Goal: Task Accomplishment & Management: Complete application form

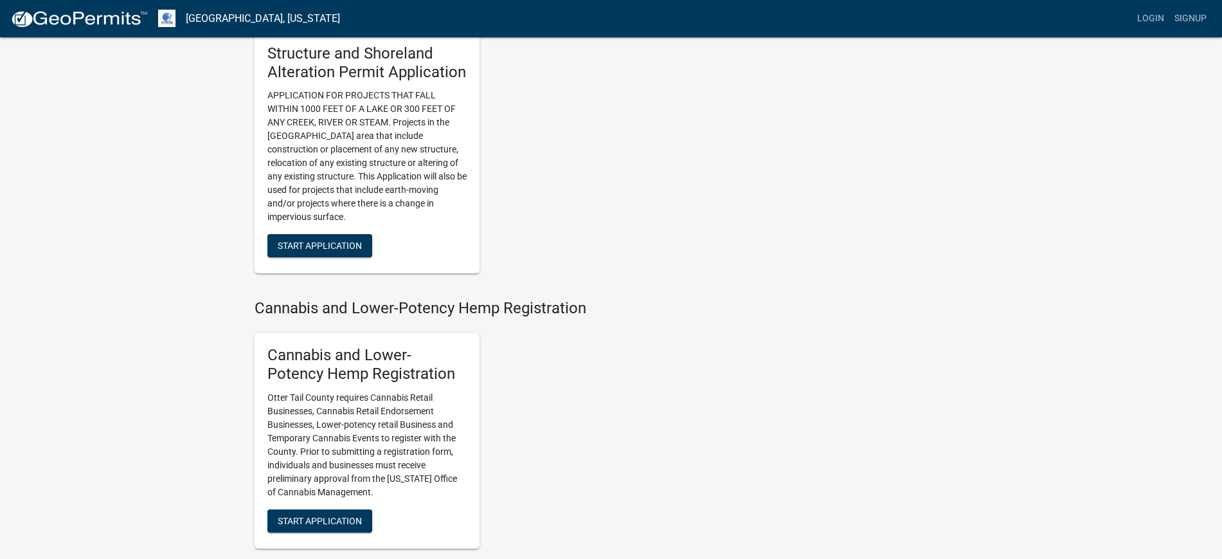
scroll to position [1125, 0]
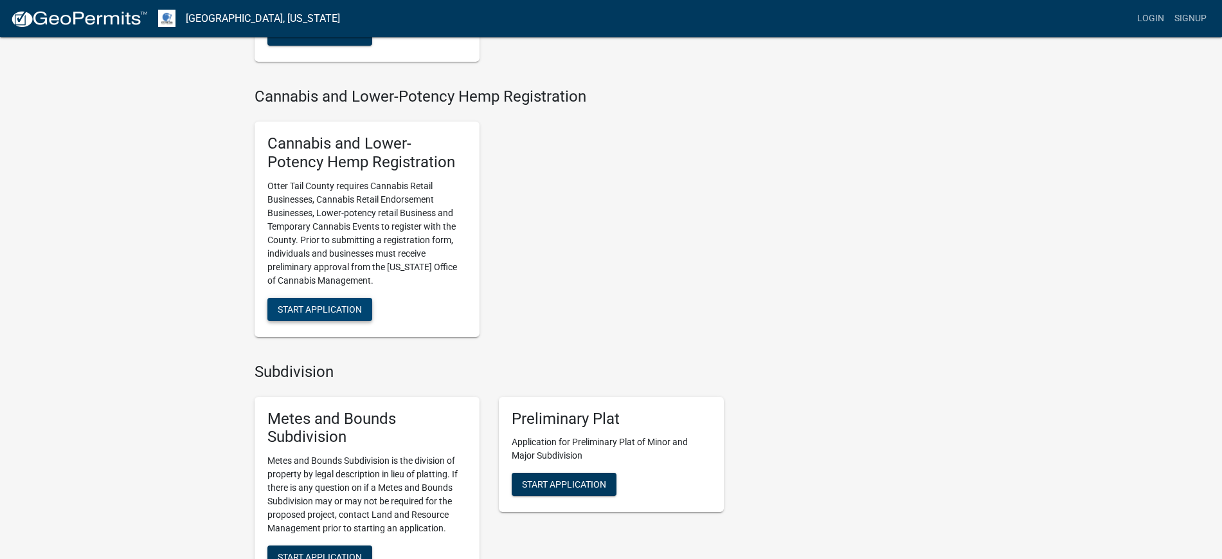
click at [325, 313] on span "Start Application" at bounding box center [320, 309] width 84 height 10
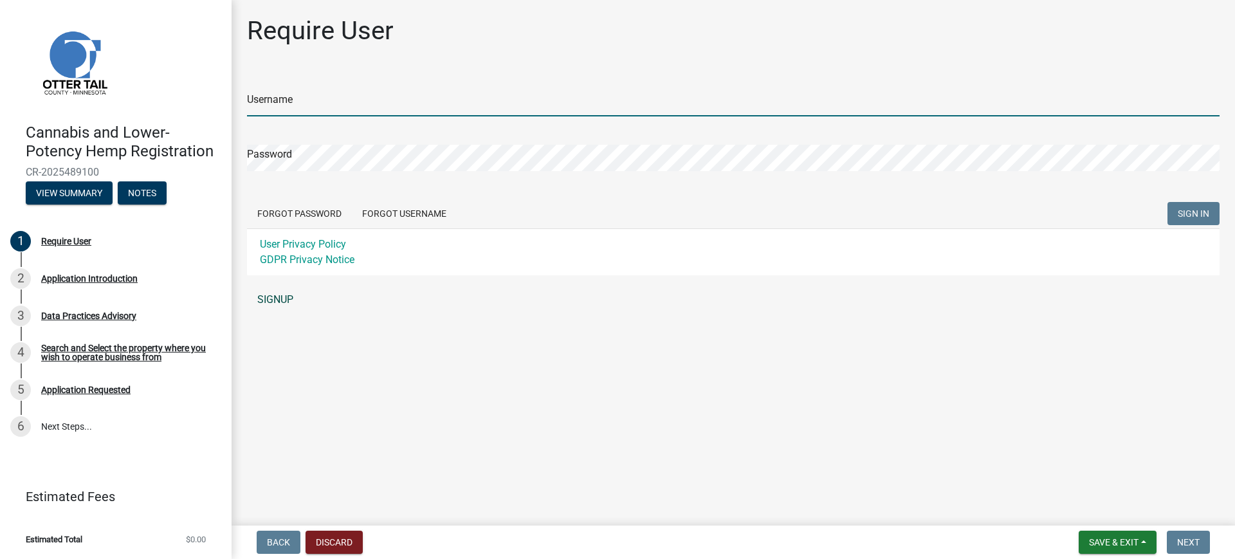
type input "MJevne"
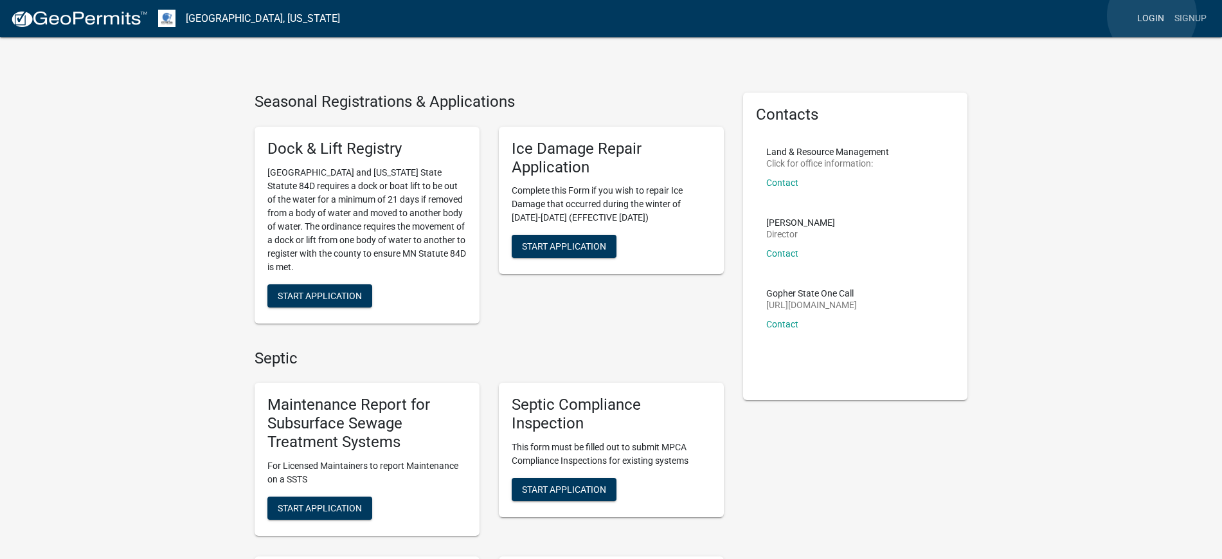
click at [1152, 15] on link "Login" at bounding box center [1150, 18] width 37 height 24
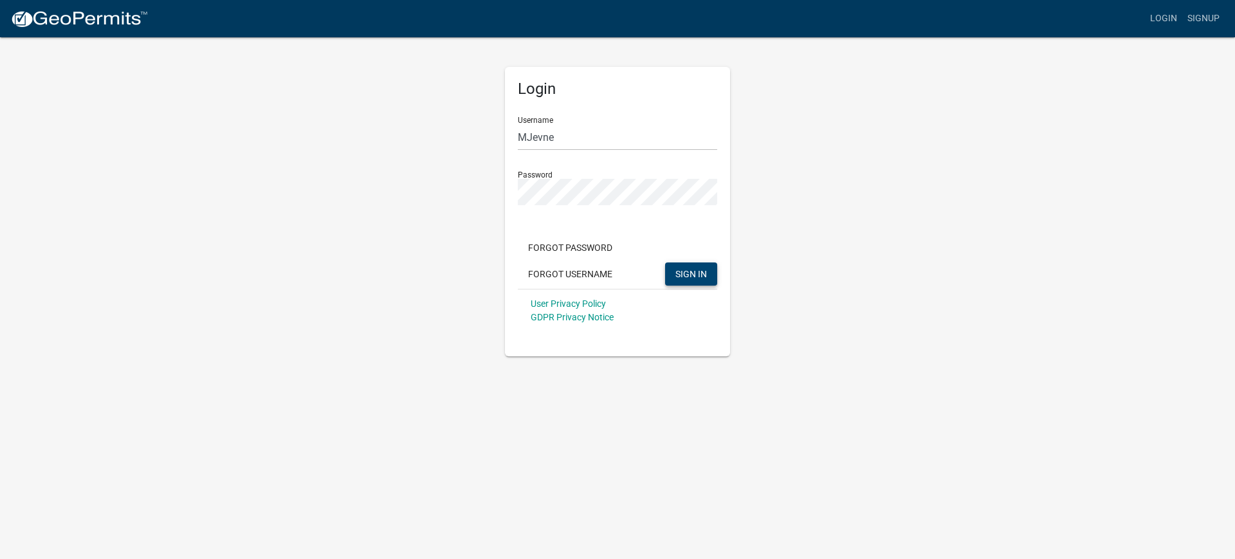
click at [691, 276] on span "SIGN IN" at bounding box center [691, 273] width 32 height 10
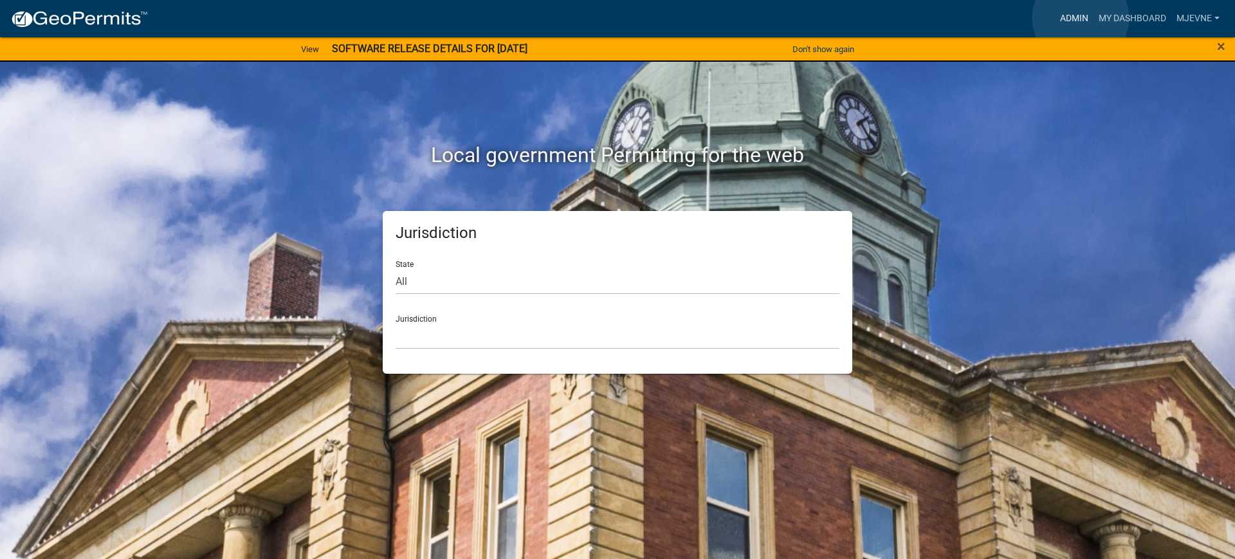
click at [1080, 18] on link "Admin" at bounding box center [1074, 18] width 39 height 24
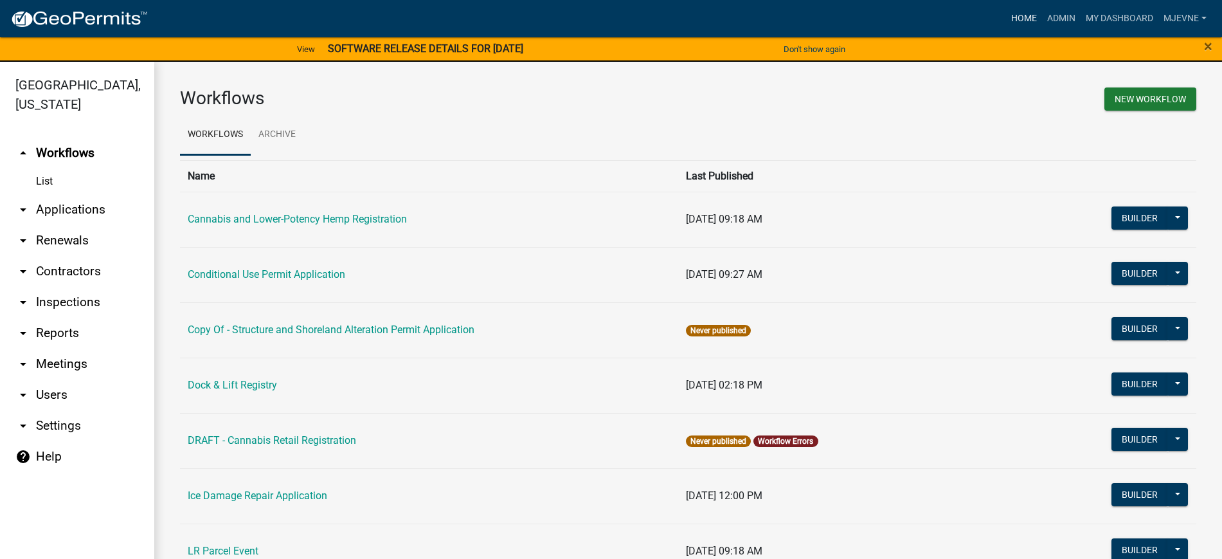
click at [1025, 20] on link "Home" at bounding box center [1024, 18] width 36 height 24
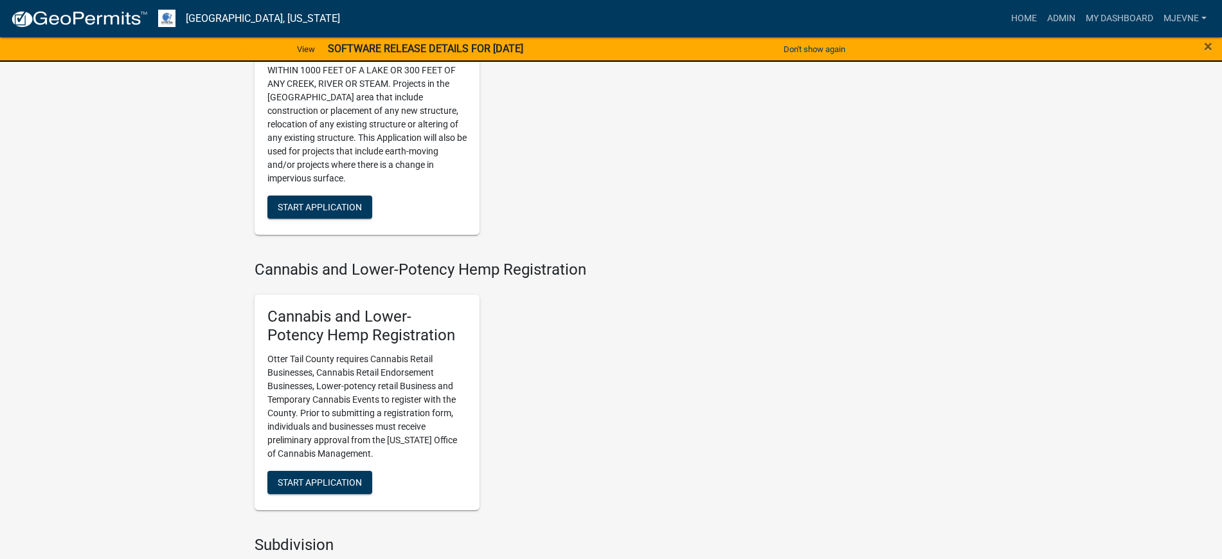
scroll to position [1527, 0]
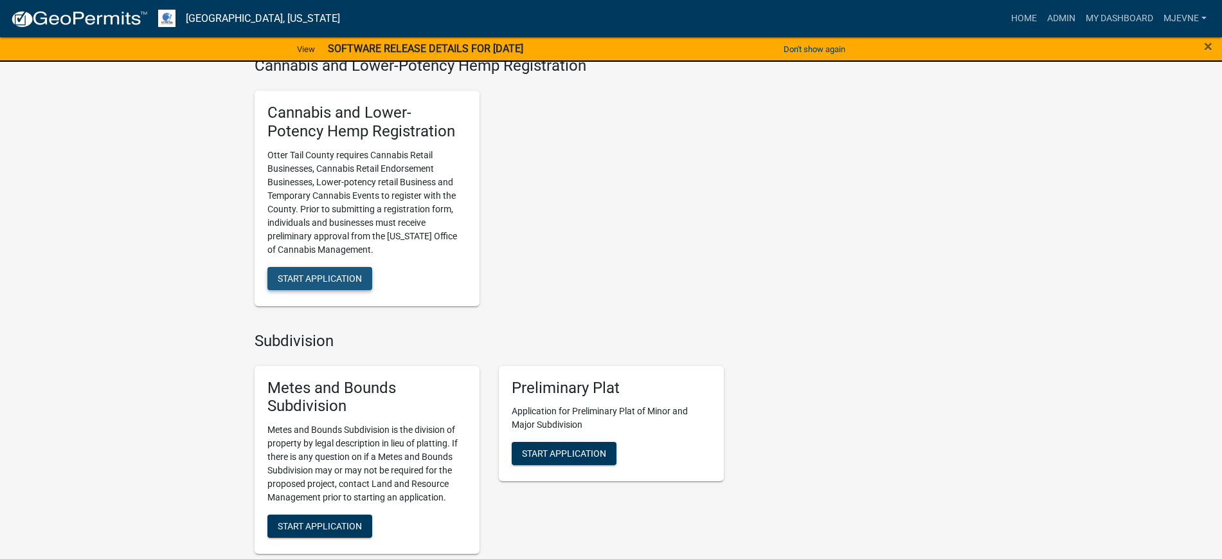
click at [322, 278] on span "Start Application" at bounding box center [320, 278] width 84 height 10
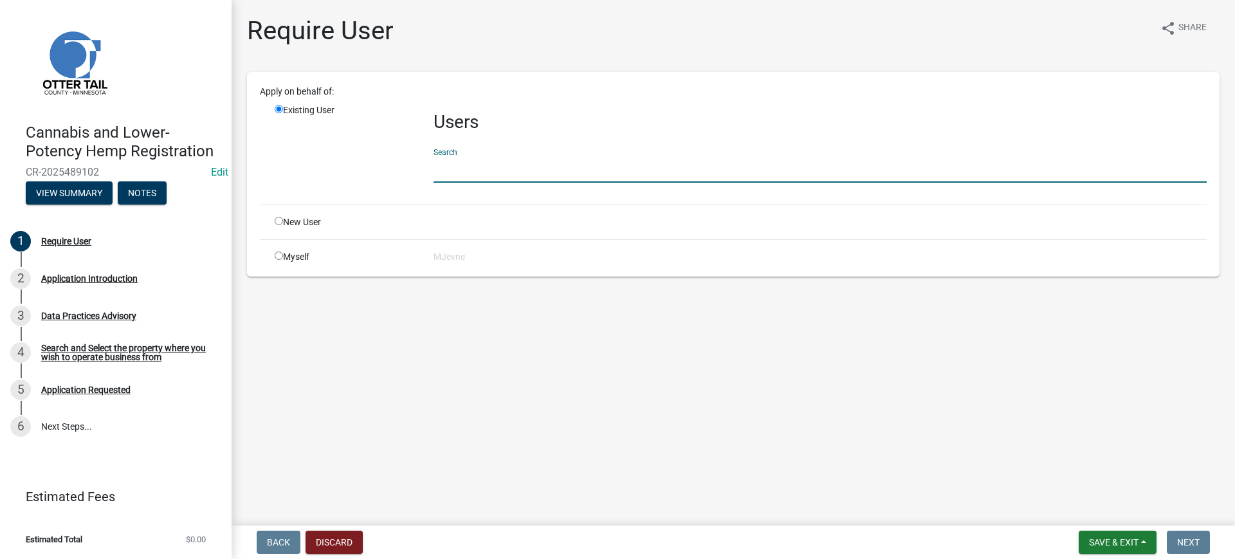
click at [448, 165] on input "text" at bounding box center [819, 169] width 773 height 26
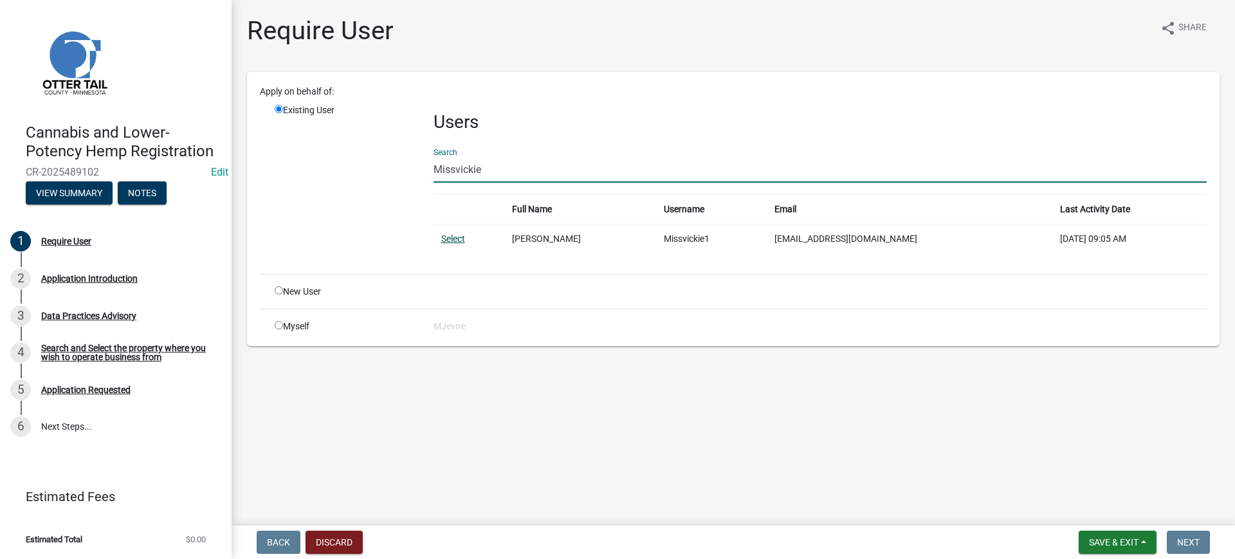
type input "Missvickie"
click at [452, 237] on link "Select" at bounding box center [453, 238] width 24 height 10
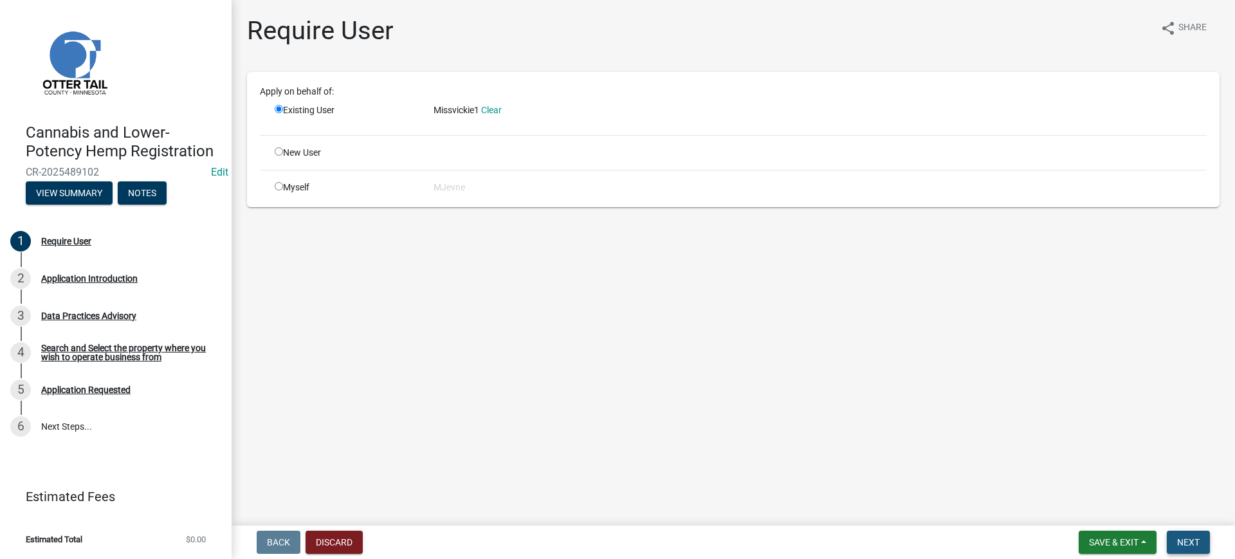
click at [1199, 540] on span "Next" at bounding box center [1188, 542] width 23 height 10
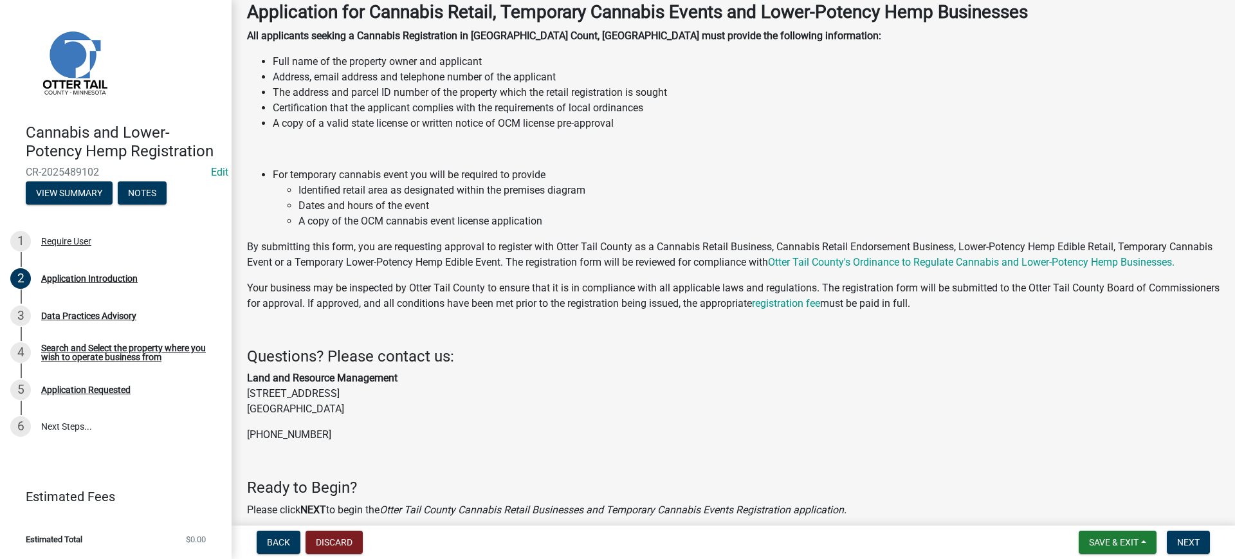
scroll to position [144, 0]
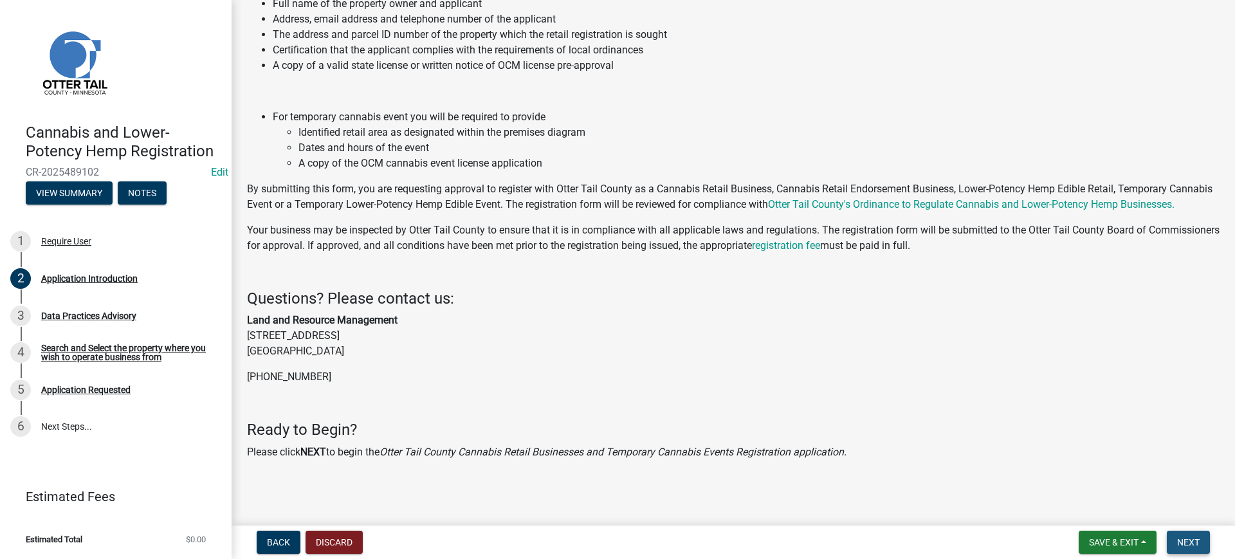
click at [1188, 538] on span "Next" at bounding box center [1188, 542] width 23 height 10
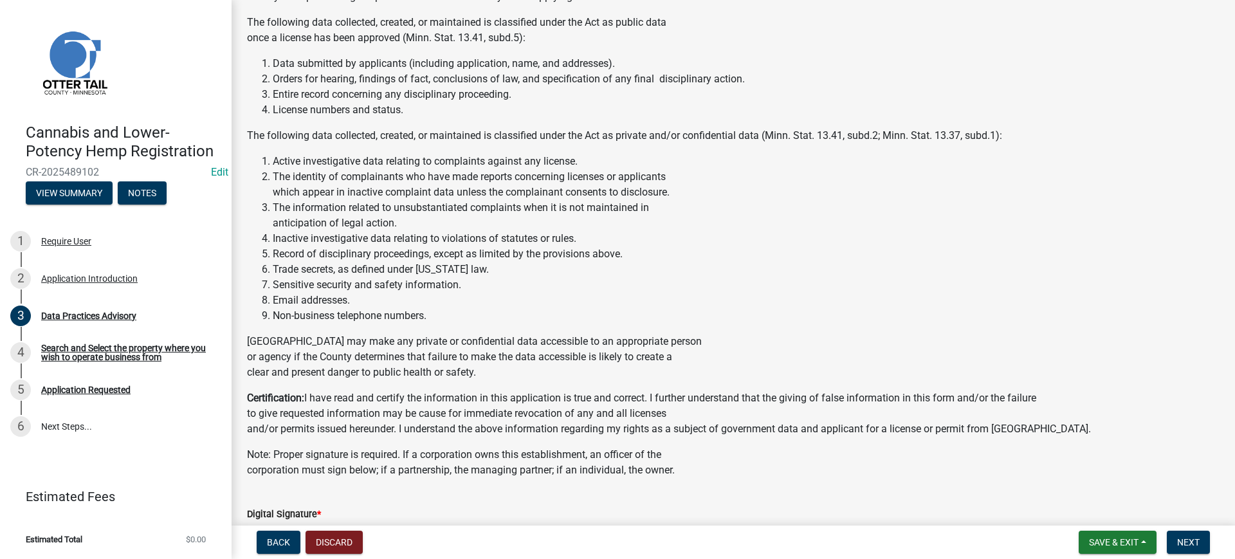
scroll to position [550, 0]
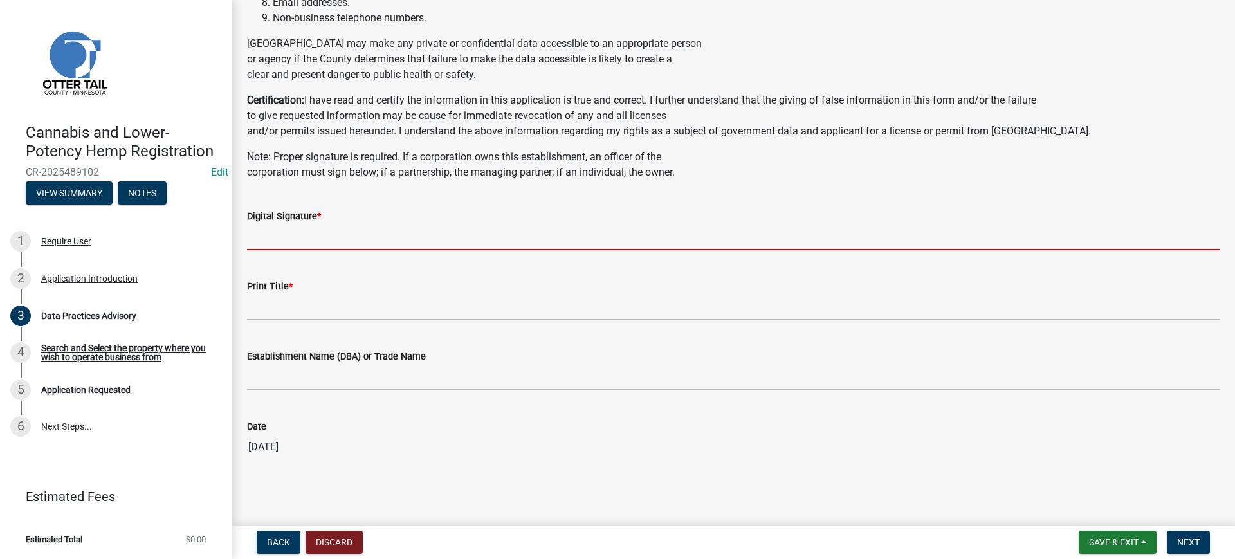
click at [310, 237] on input "Digital Signature *" at bounding box center [733, 237] width 972 height 26
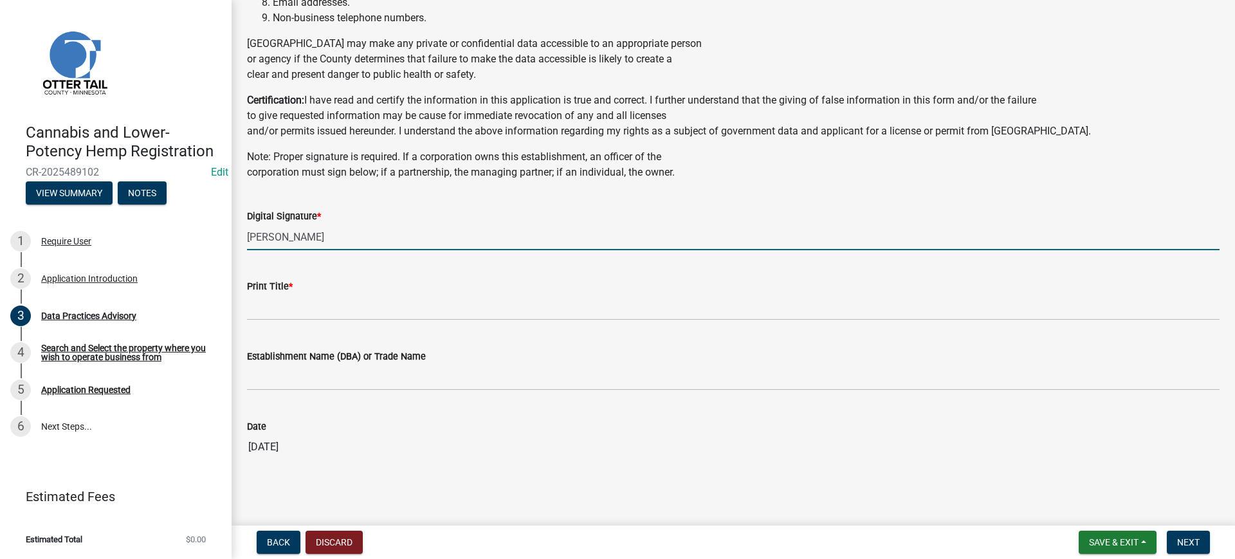
type input "[PERSON_NAME]"
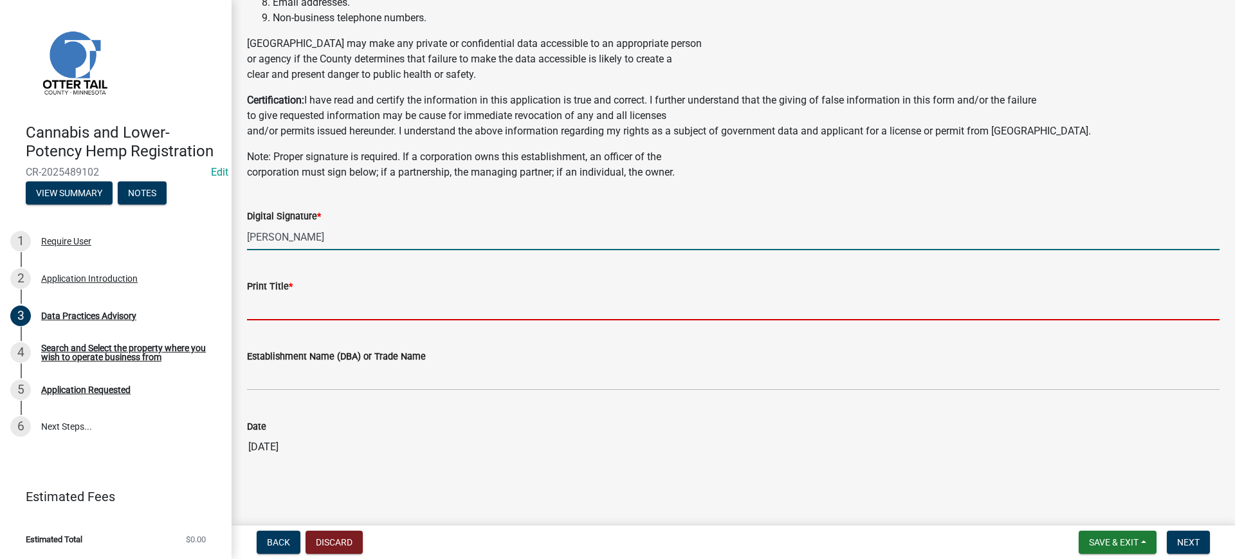
click at [267, 309] on input "Print Title *" at bounding box center [733, 307] width 972 height 26
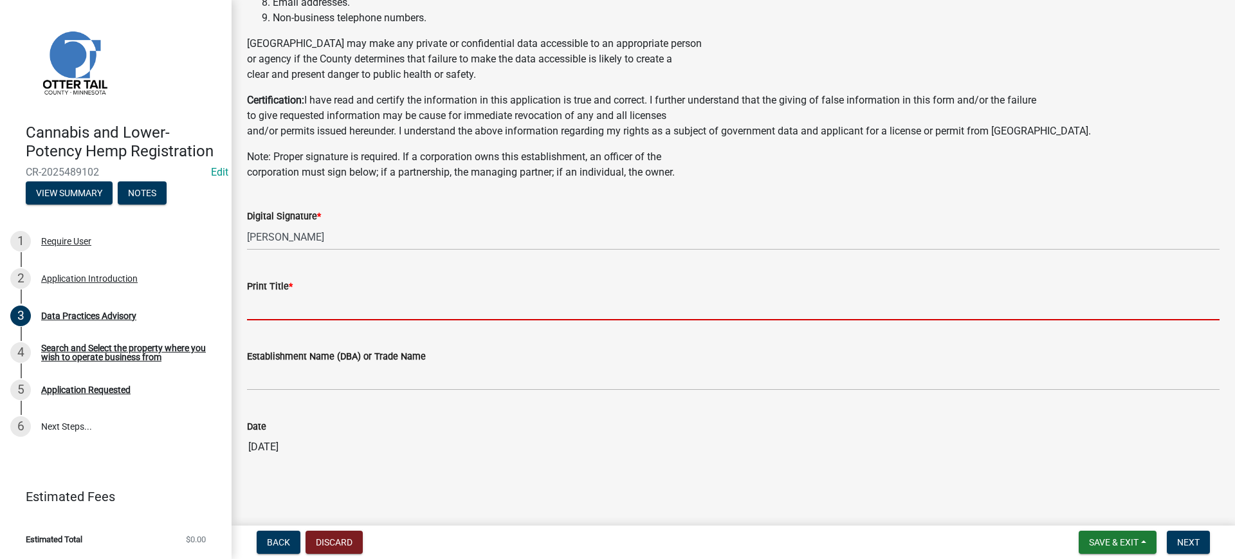
type input "W"
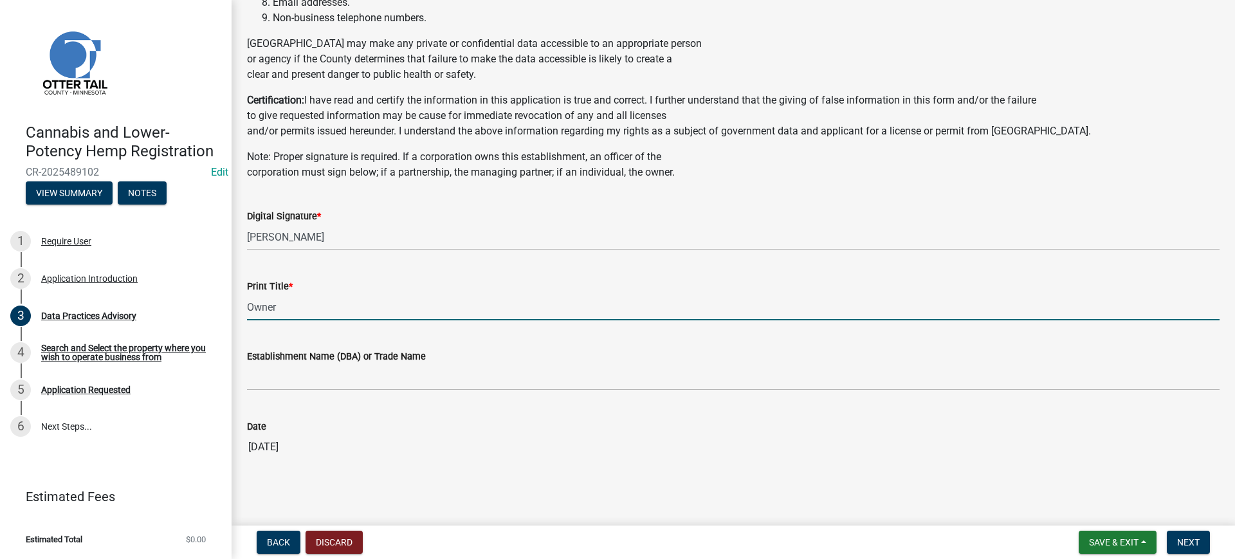
type input "Owner"
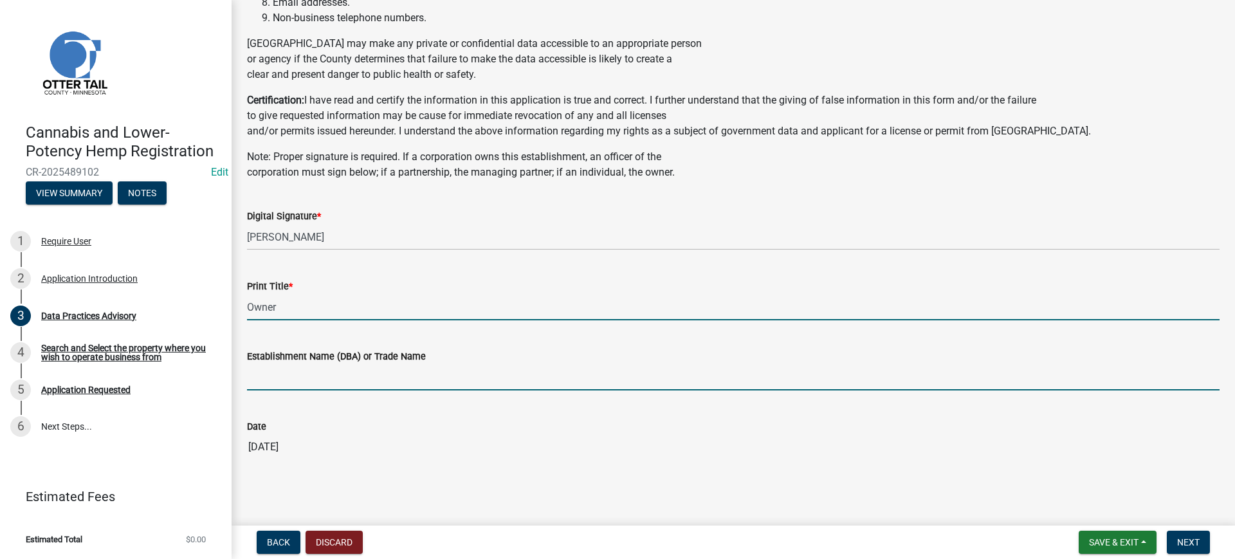
click at [271, 376] on input "Establishment Name (DBA) or Trade Name" at bounding box center [733, 377] width 972 height 26
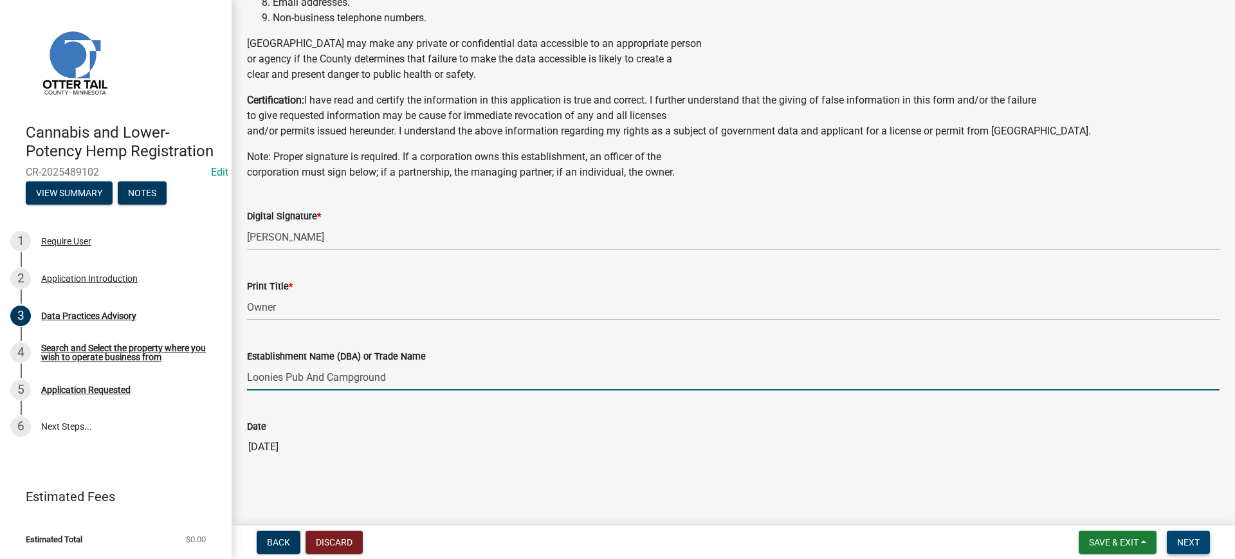
type input "Loonies Pub And Campground"
click at [1190, 539] on span "Next" at bounding box center [1188, 542] width 23 height 10
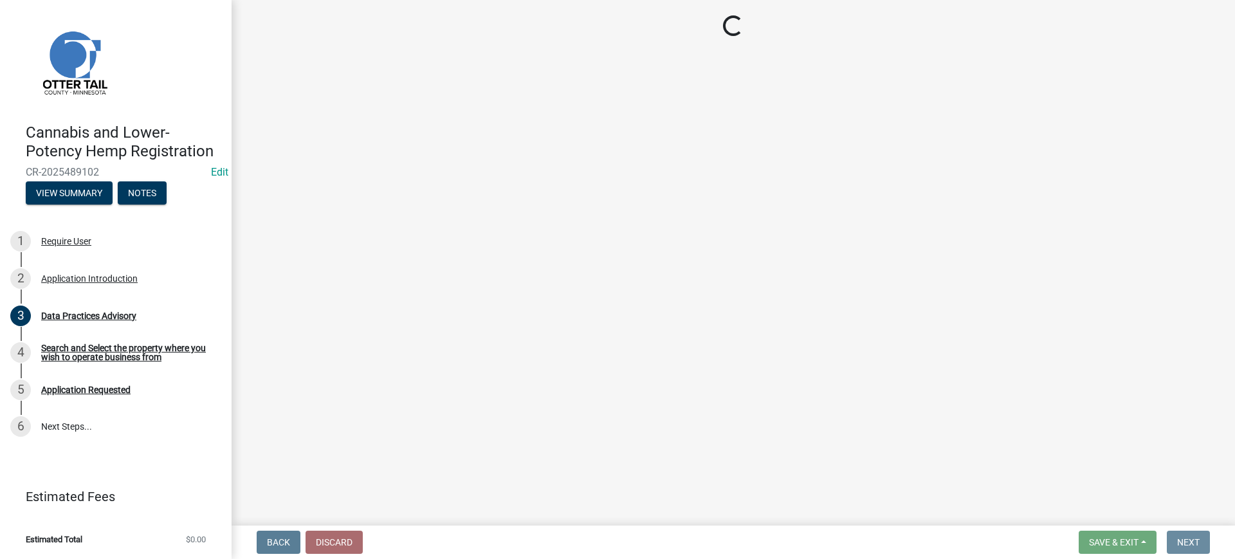
scroll to position [0, 0]
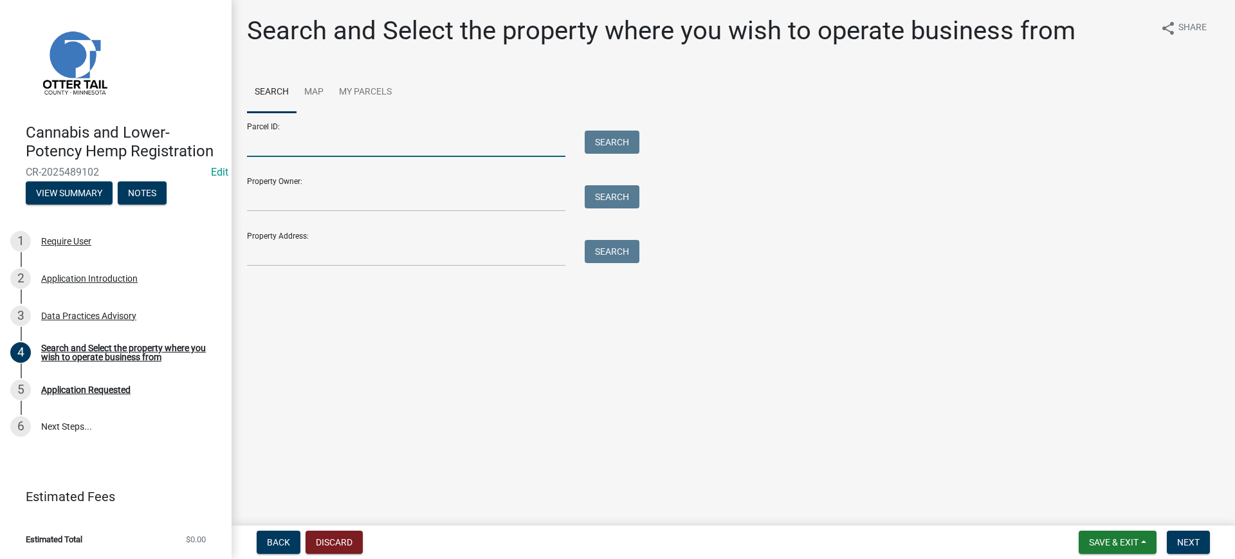
click at [266, 141] on input "Parcel ID:" at bounding box center [406, 144] width 318 height 26
type input "08000350257004"
click at [612, 147] on button "Search" at bounding box center [612, 142] width 55 height 23
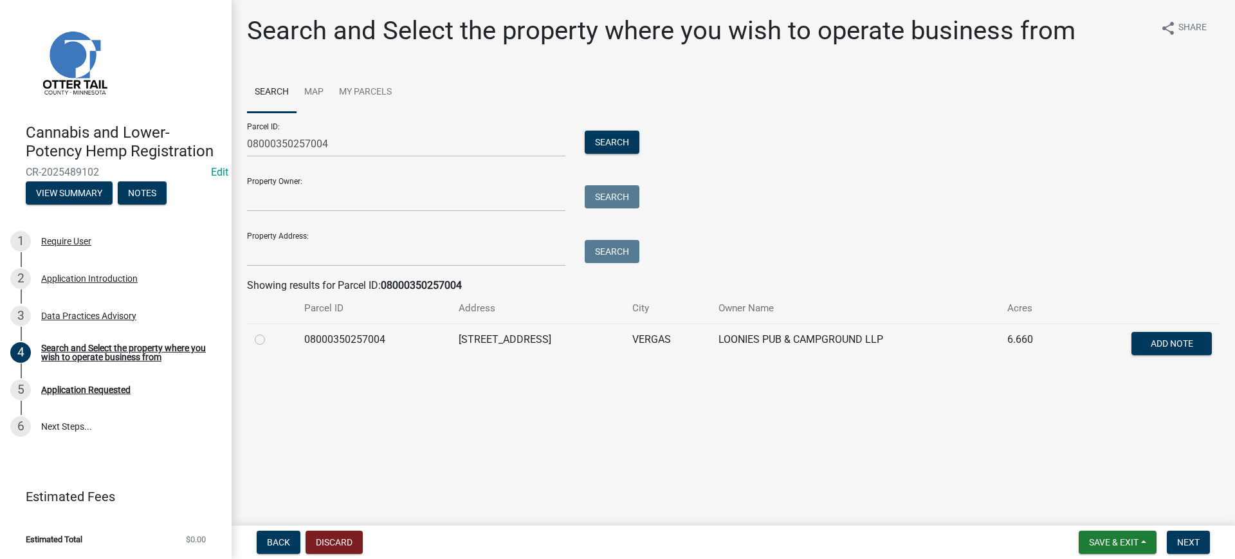
click at [270, 332] on label at bounding box center [270, 332] width 0 height 0
click at [270, 340] on input "radio" at bounding box center [274, 336] width 8 height 8
radio input "true"
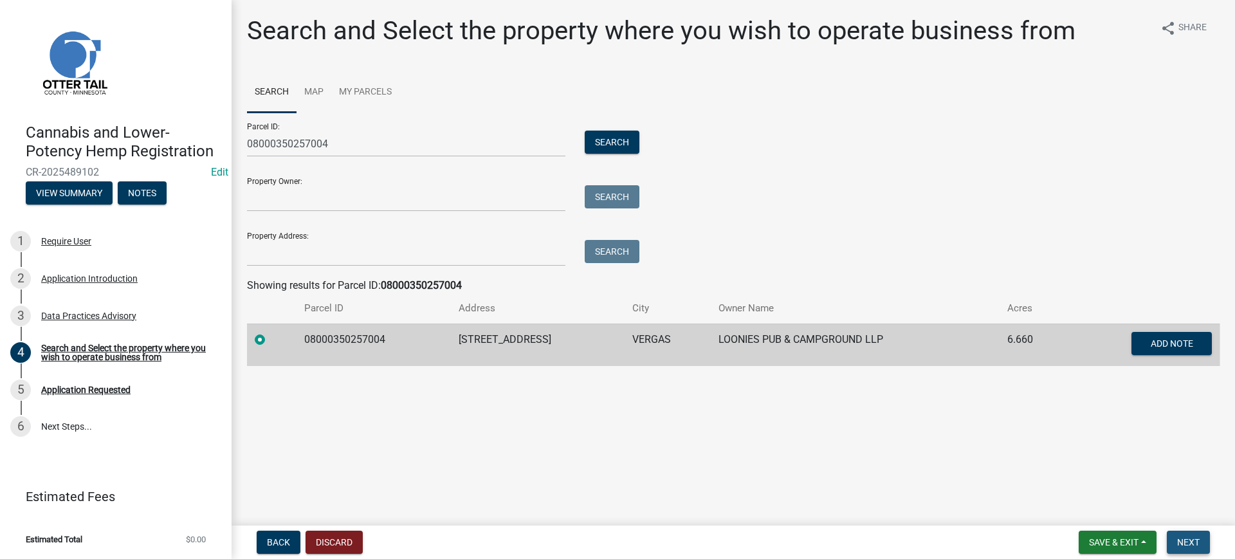
click at [1186, 541] on span "Next" at bounding box center [1188, 542] width 23 height 10
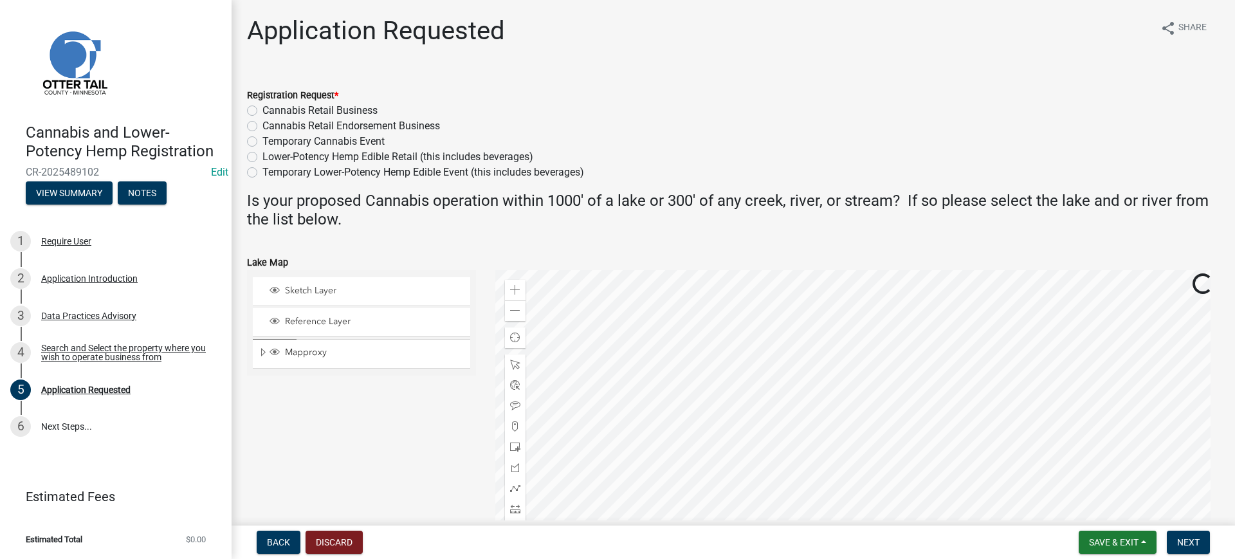
click at [262, 156] on label "Lower-Potency Hemp Edible Retail (this includes beverages)" at bounding box center [397, 156] width 271 height 15
click at [262, 156] on input "Lower-Potency Hemp Edible Retail (this includes beverages)" at bounding box center [266, 153] width 8 height 8
radio input "true"
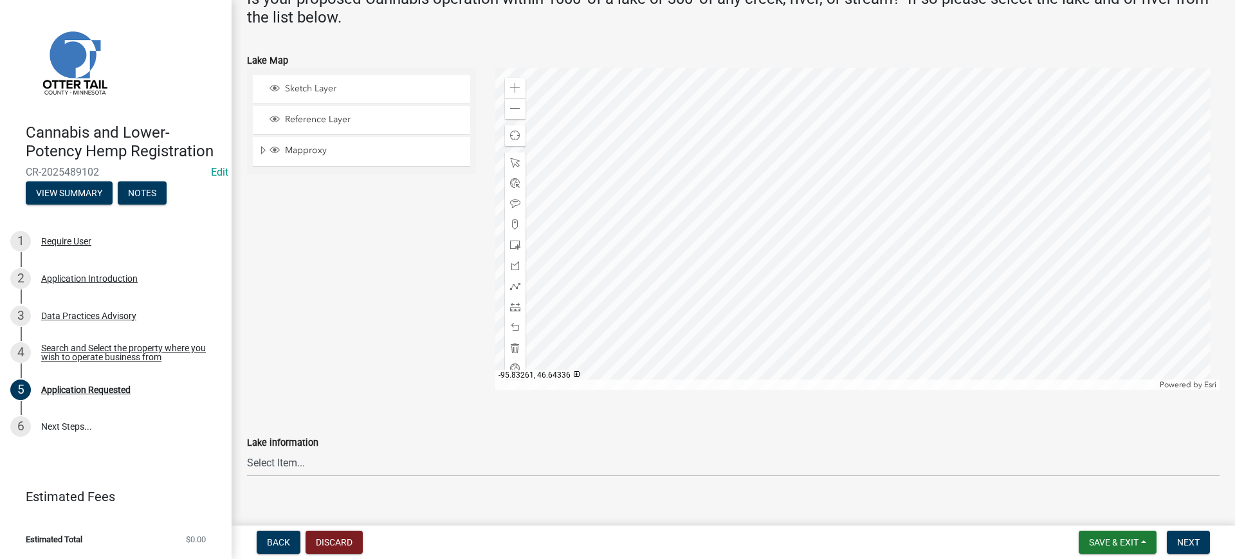
scroll to position [220, 0]
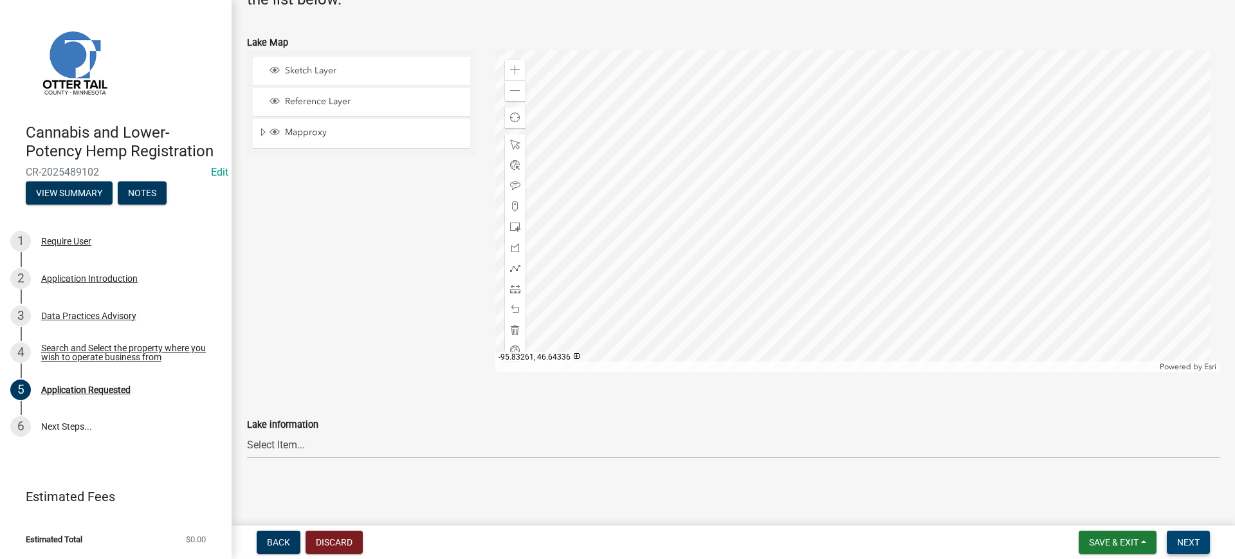
drag, startPoint x: 1185, startPoint y: 544, endPoint x: 1136, endPoint y: 543, distance: 48.9
click at [1185, 544] on span "Next" at bounding box center [1188, 542] width 23 height 10
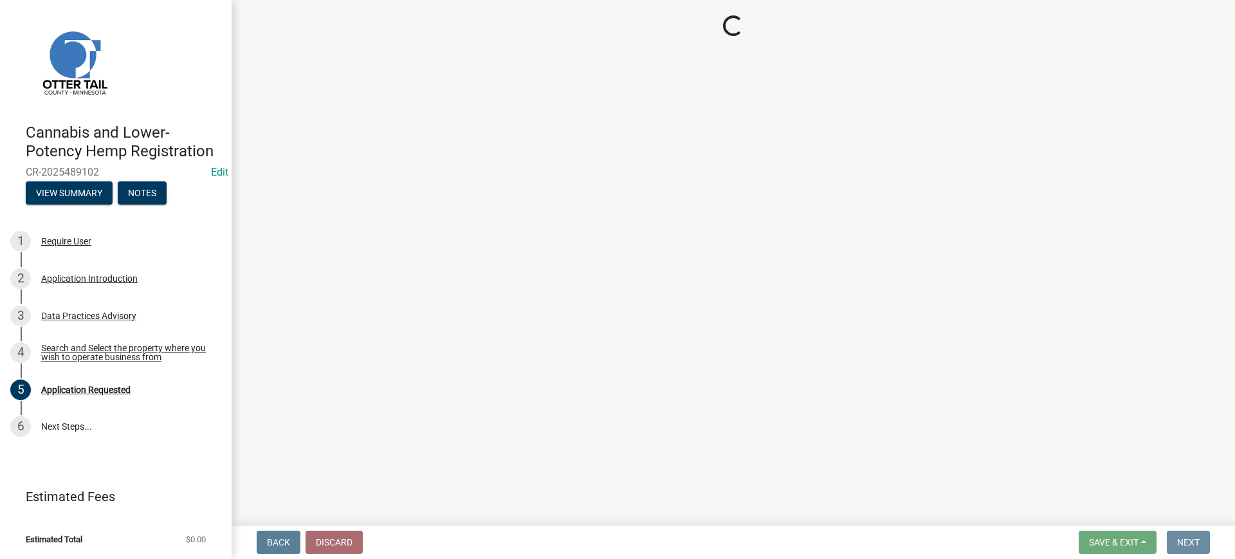
scroll to position [0, 0]
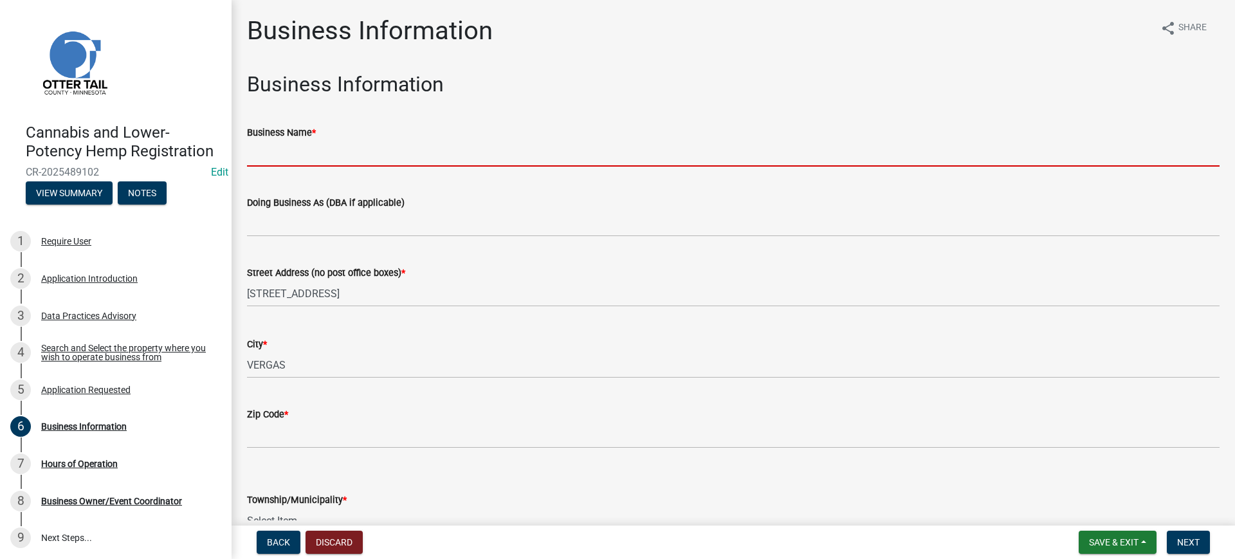
click at [271, 152] on input "Business Name *" at bounding box center [733, 153] width 972 height 26
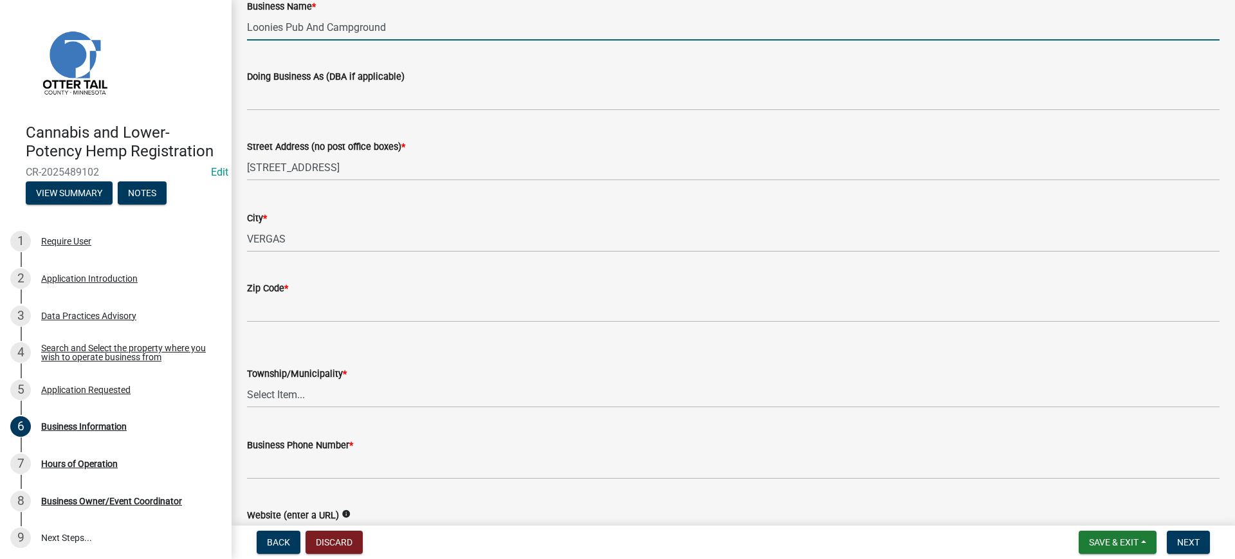
scroll to position [161, 0]
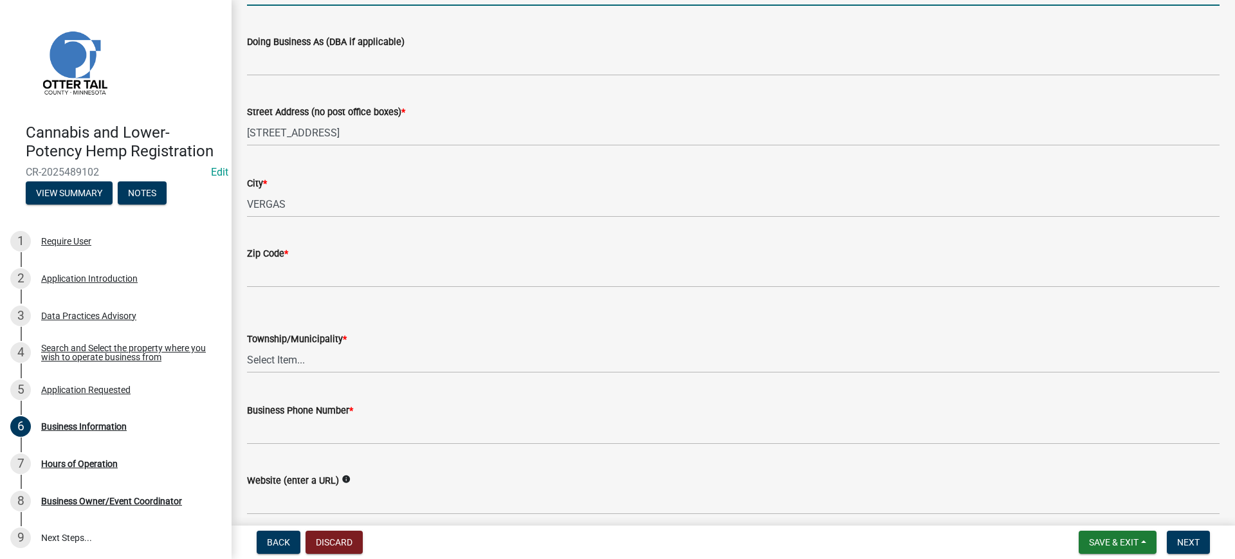
type input "Loonies Pub And Campground"
click at [284, 364] on select "Select Item... [GEOGRAPHIC_DATA] [GEOGRAPHIC_DATA] [GEOGRAPHIC_DATA] [GEOGRAPHI…" at bounding box center [733, 360] width 972 height 26
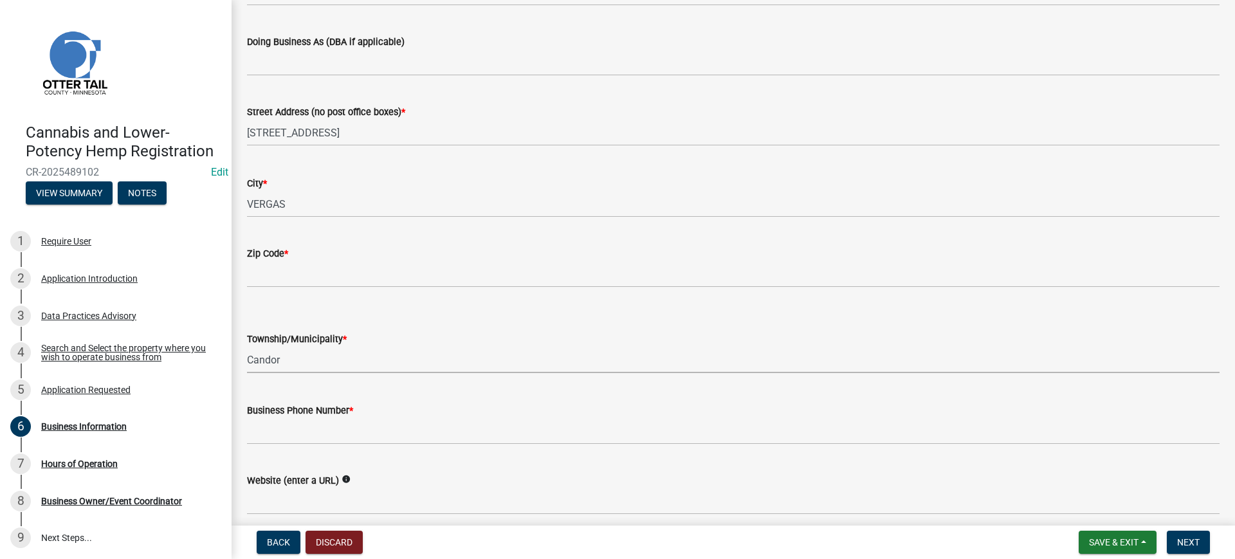
click at [247, 347] on select "Select Item... [GEOGRAPHIC_DATA] [GEOGRAPHIC_DATA] [GEOGRAPHIC_DATA] [GEOGRAPHI…" at bounding box center [733, 360] width 972 height 26
select select "f0d93c07-722f-471f-acd4-62f2acb62593"
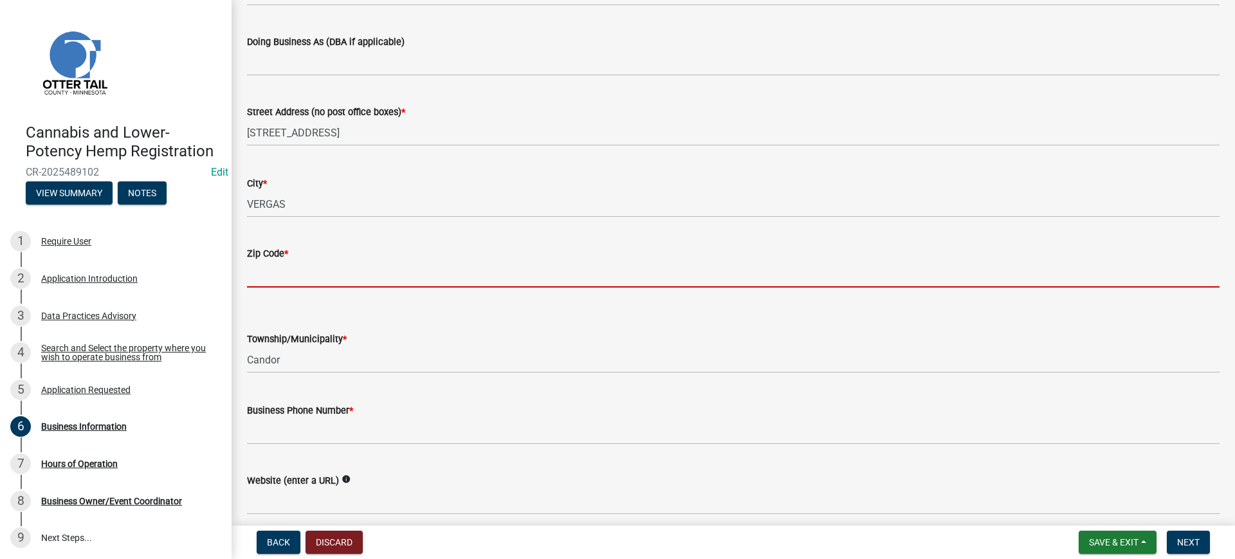
click at [276, 275] on input "Zip Code *" at bounding box center [733, 274] width 972 height 26
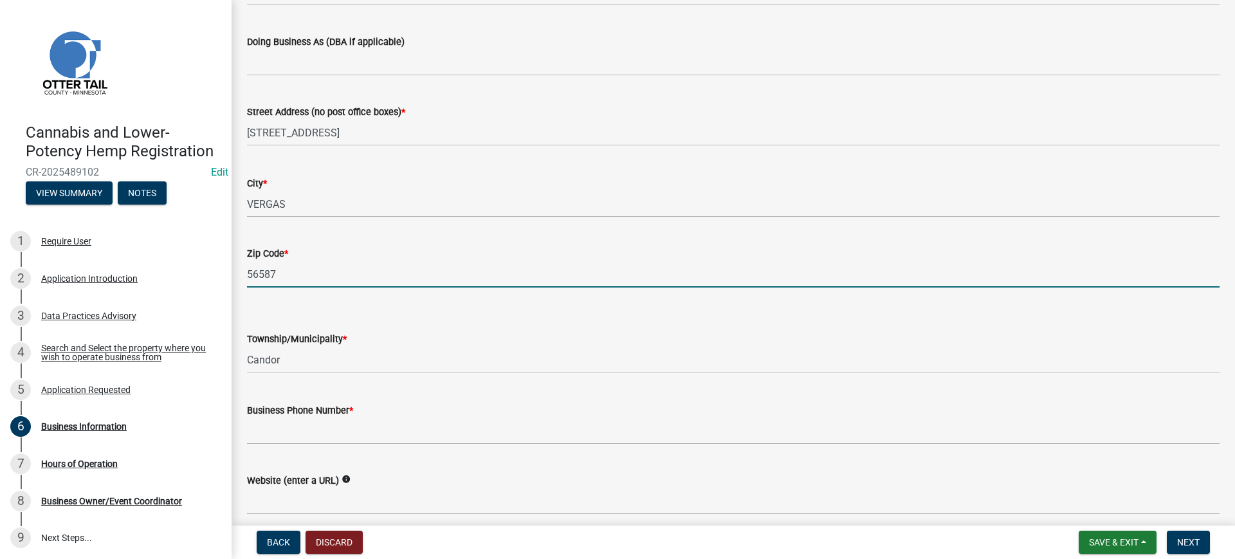
scroll to position [215, 0]
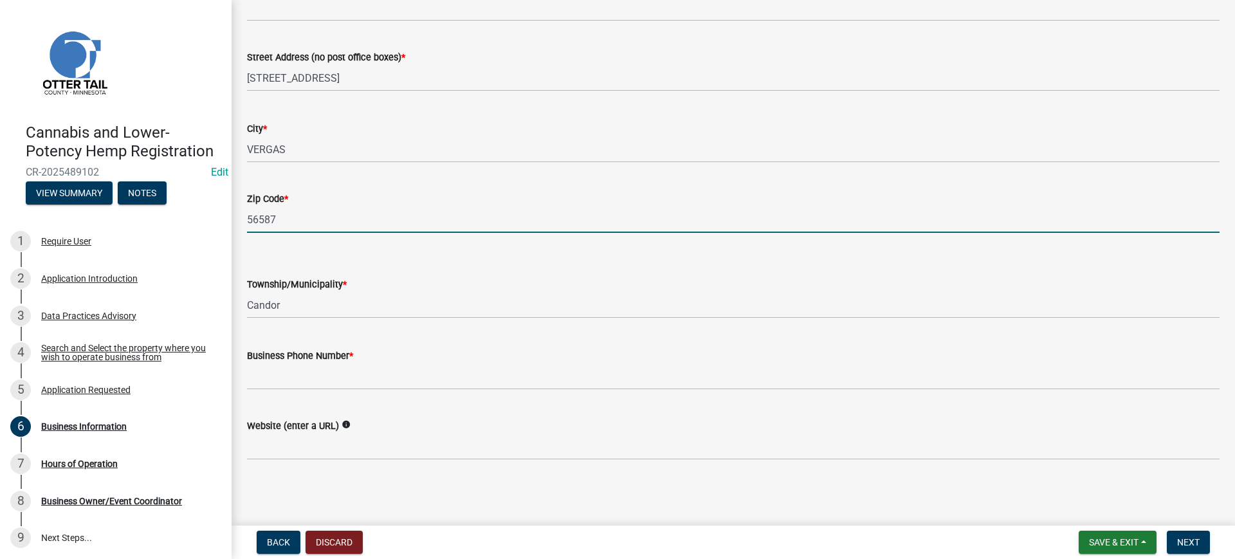
type input "56587"
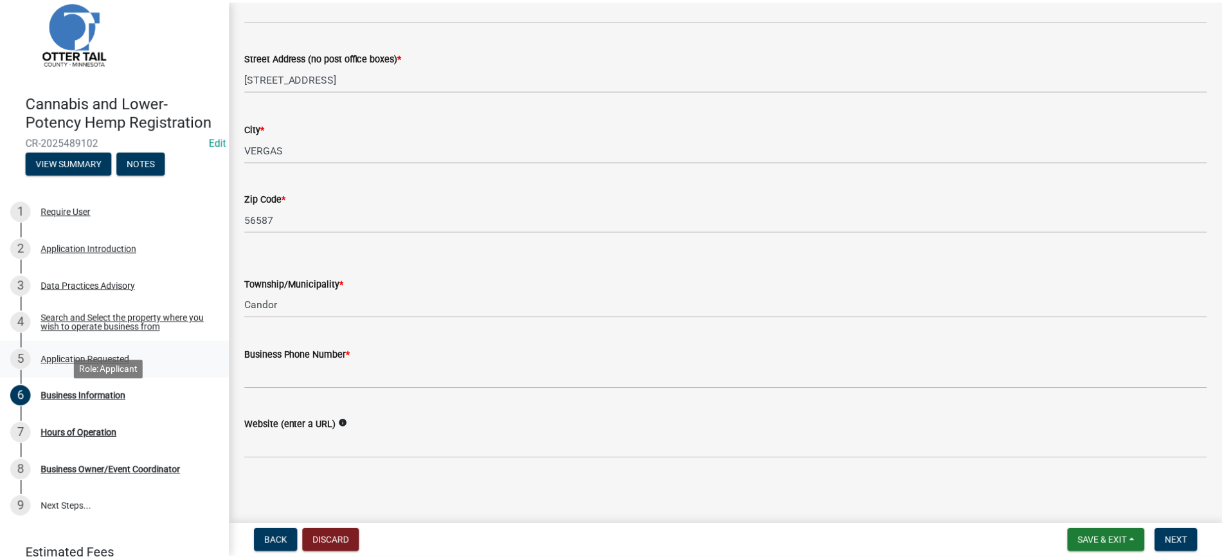
scroll to position [0, 0]
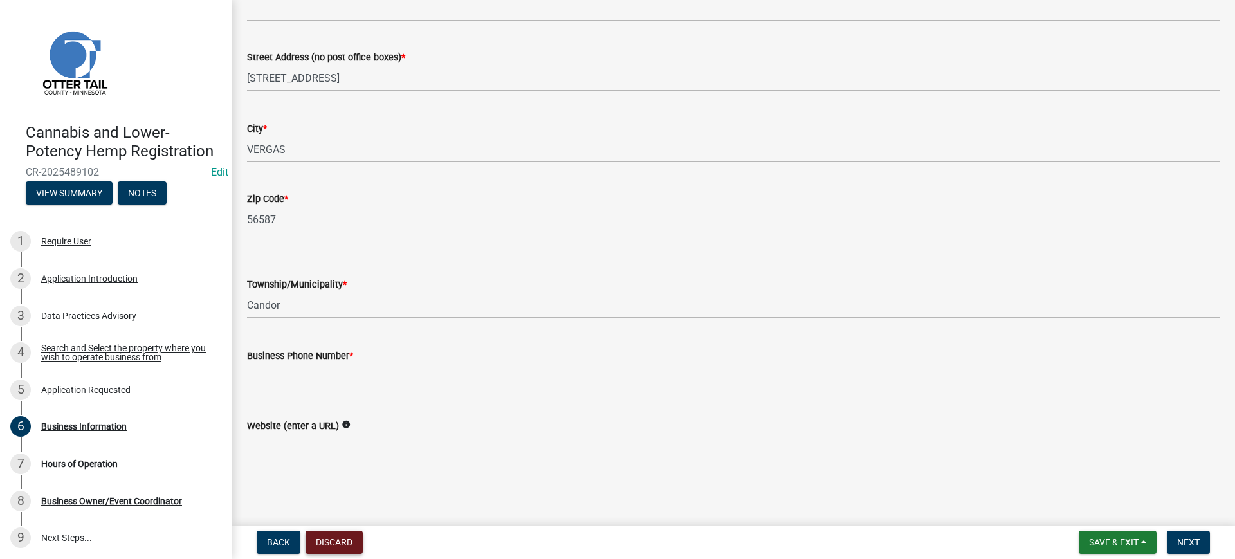
click at [334, 540] on button "Discard" at bounding box center [333, 542] width 57 height 23
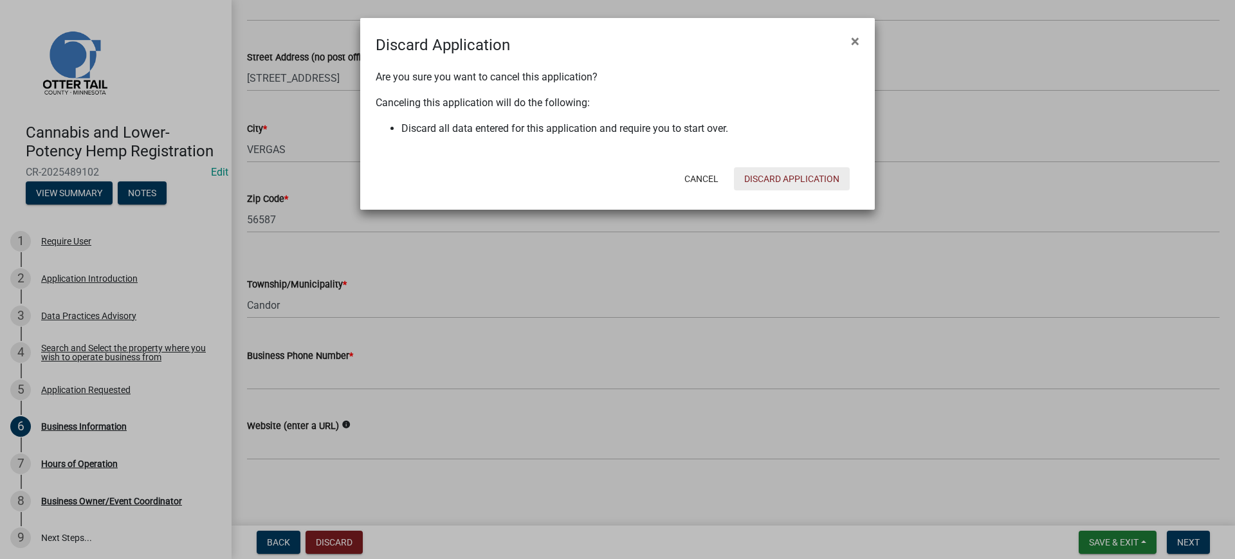
click at [803, 180] on button "Discard Application" at bounding box center [792, 178] width 116 height 23
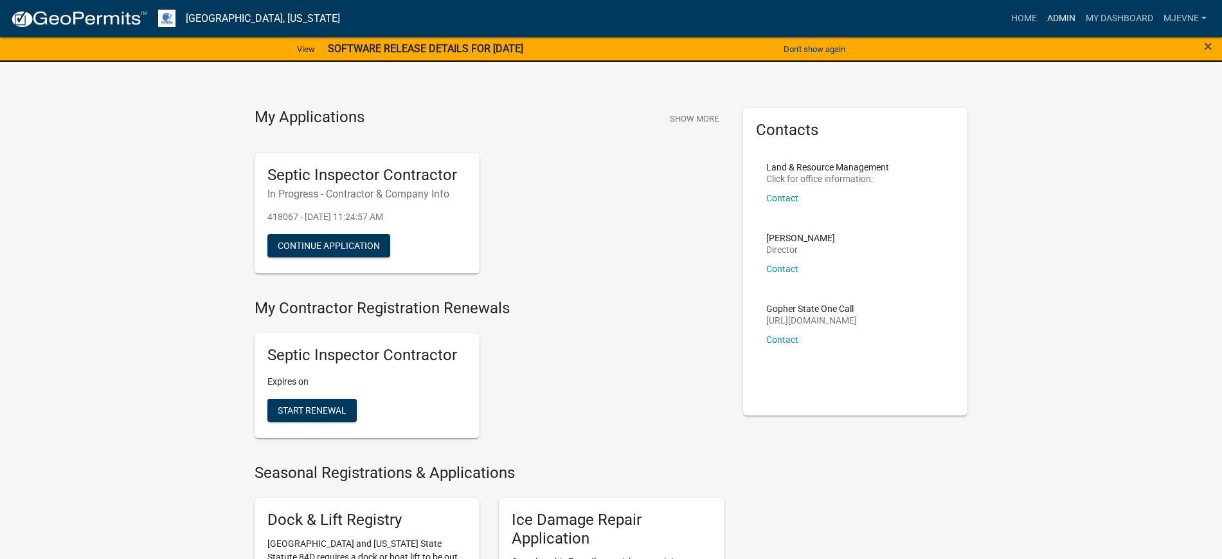
click at [1072, 17] on link "Admin" at bounding box center [1061, 18] width 39 height 24
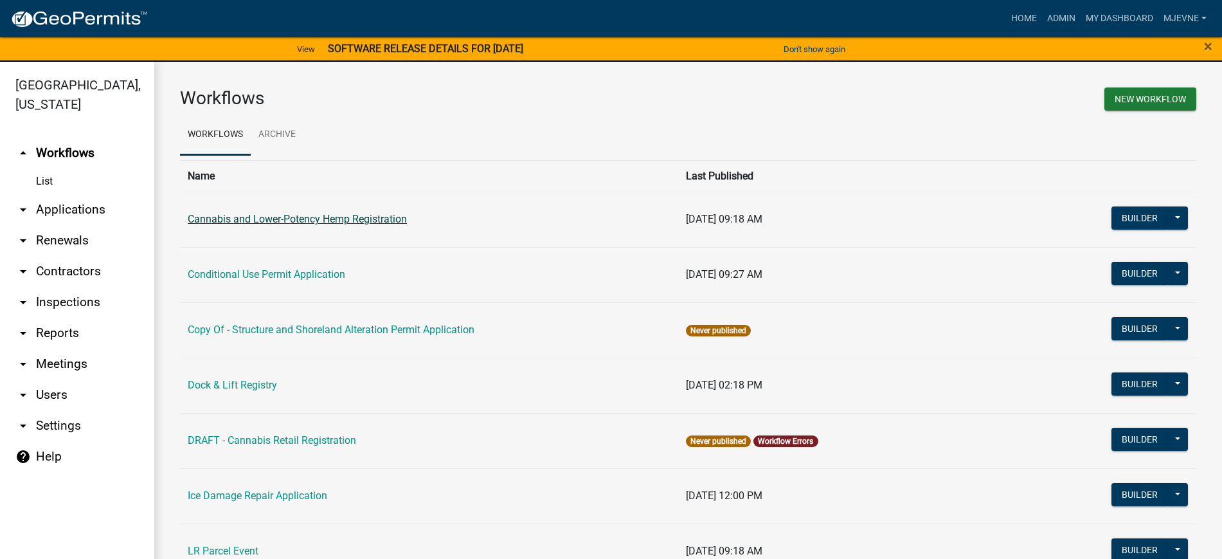
click at [303, 222] on link "Cannabis and Lower-Potency Hemp Registration" at bounding box center [297, 219] width 219 height 12
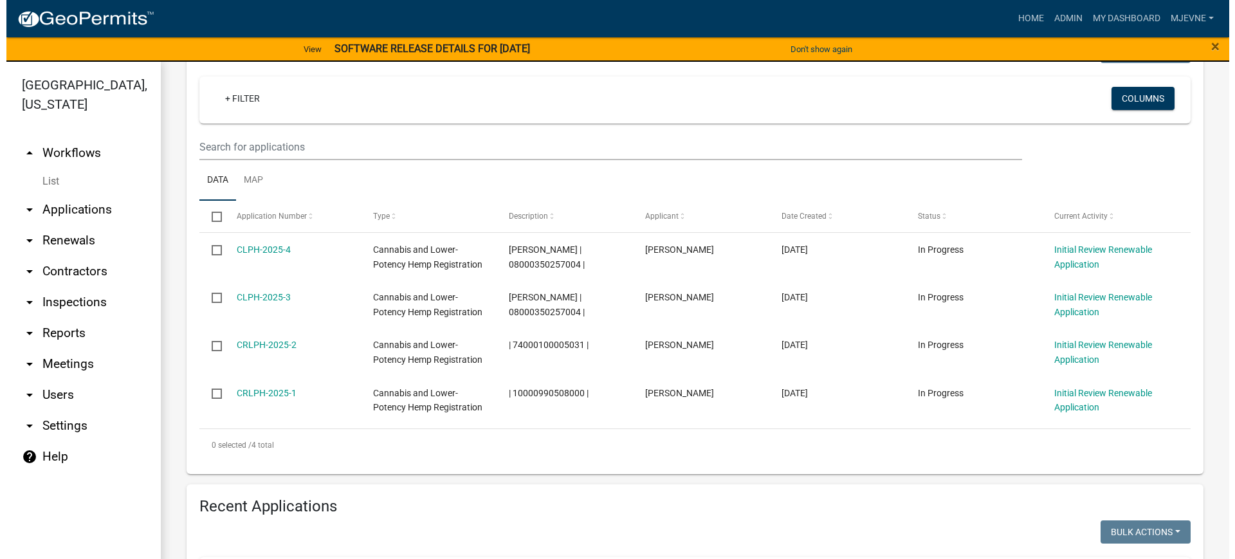
scroll to position [241, 0]
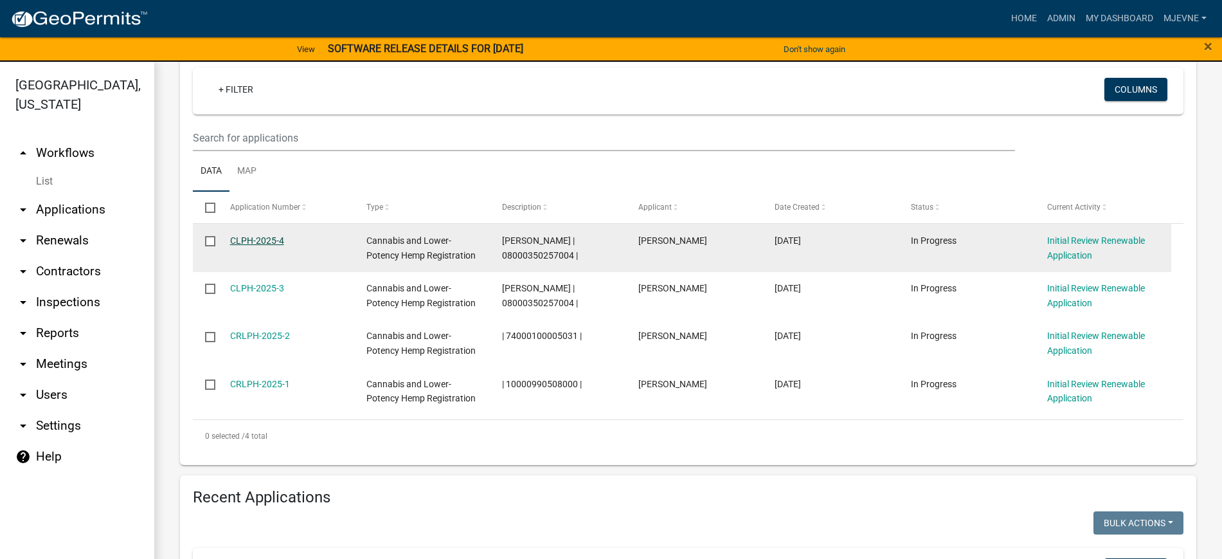
click at [267, 240] on link "CLPH-2025-4" at bounding box center [257, 240] width 54 height 10
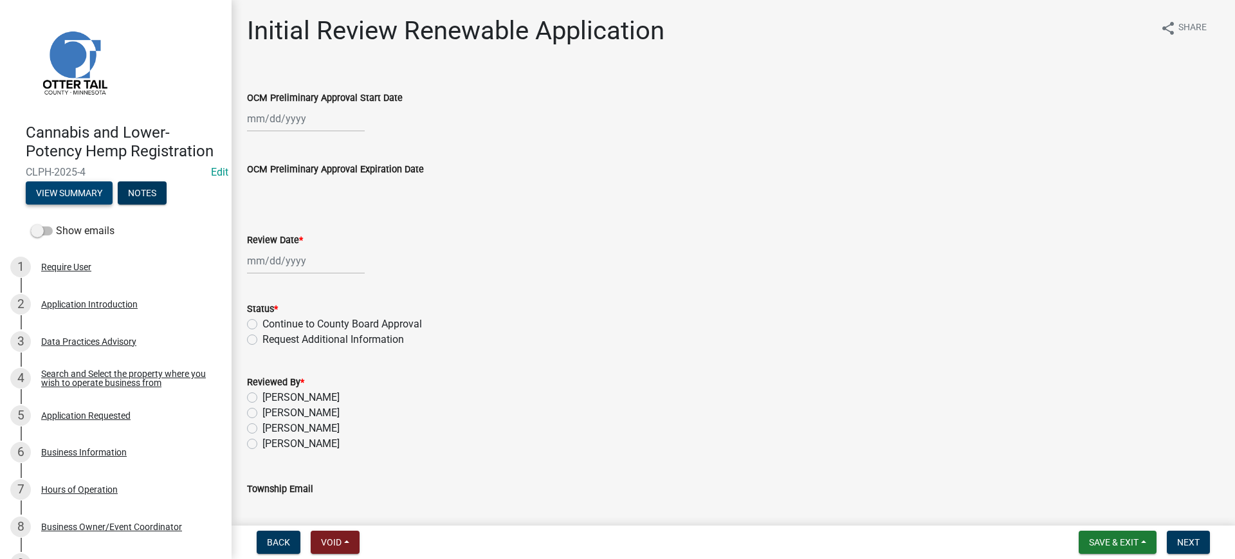
click at [71, 204] on button "View Summary" at bounding box center [69, 192] width 87 height 23
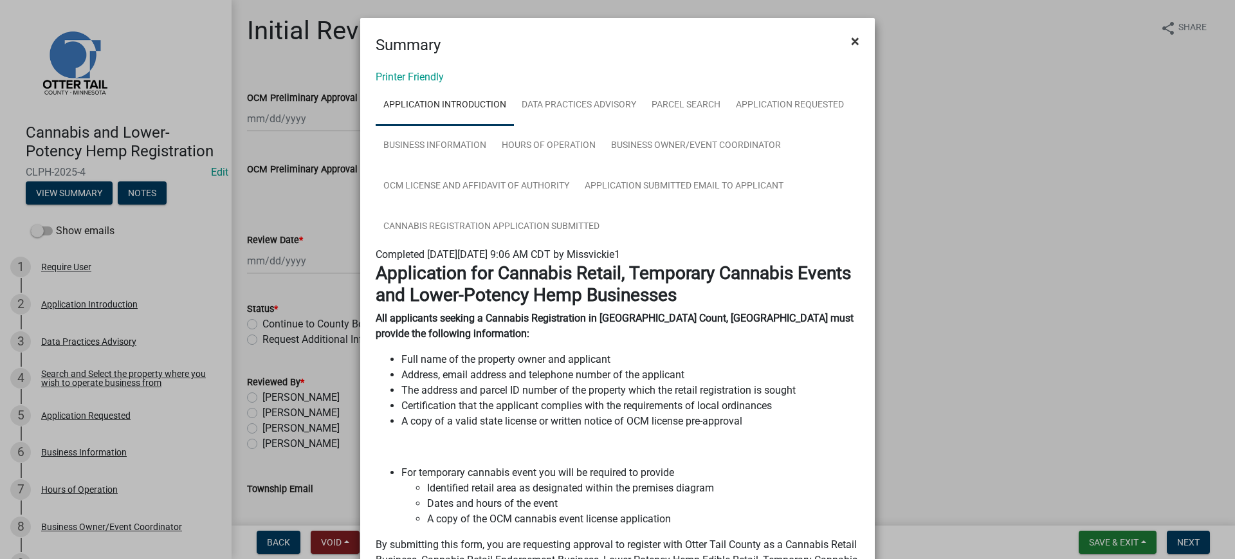
click at [851, 41] on span "×" at bounding box center [855, 41] width 8 height 18
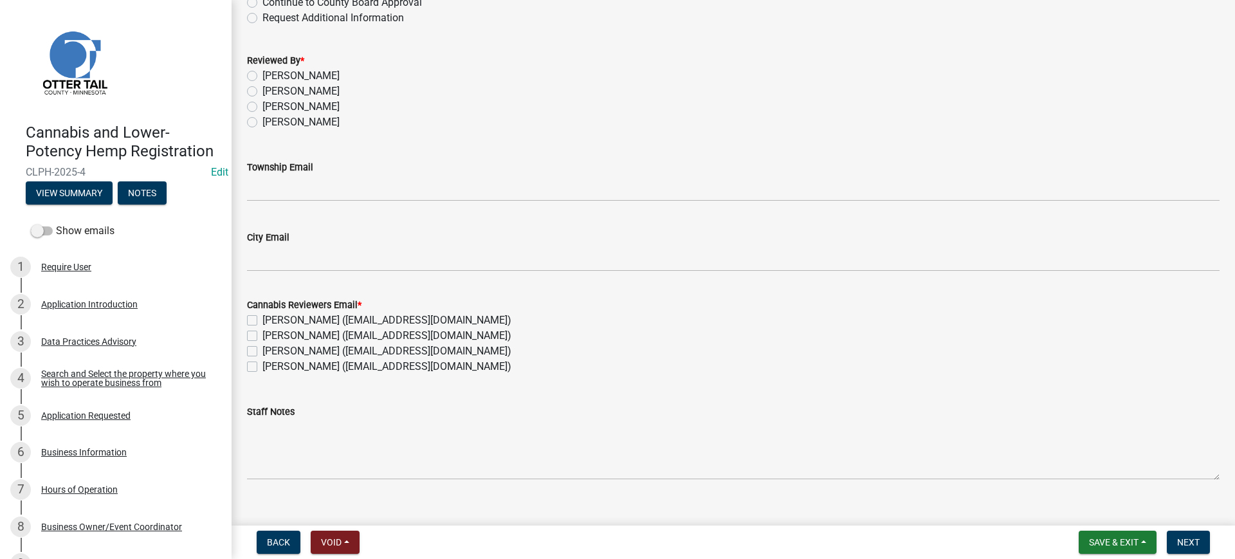
scroll to position [341, 0]
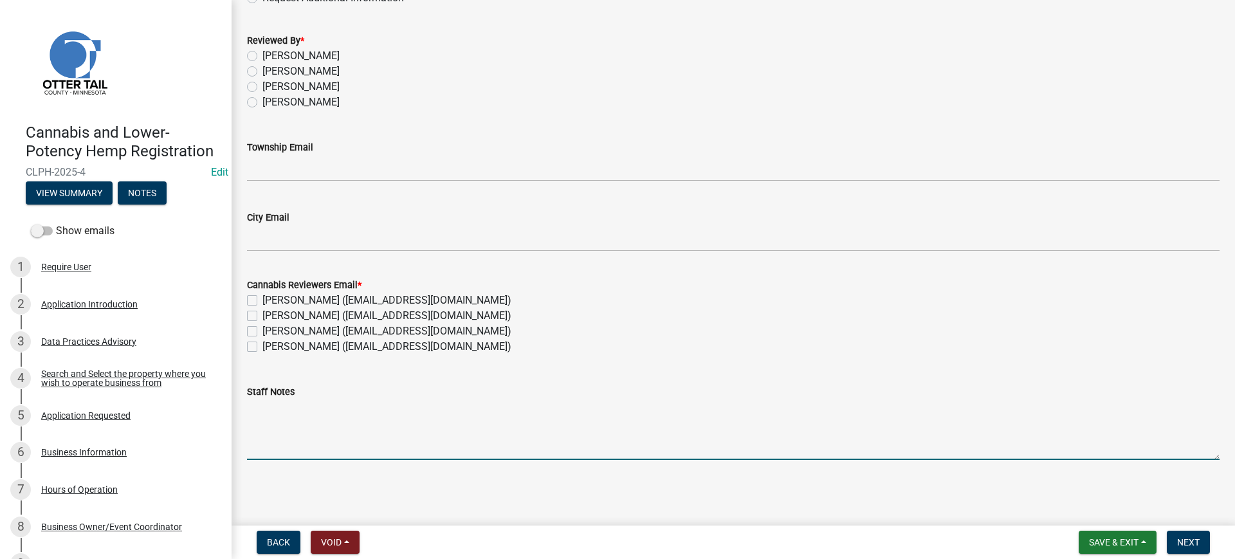
click at [262, 416] on textarea "Staff Notes" at bounding box center [733, 429] width 972 height 60
type textarea "Is applying for State License filling out state paper work [DATE] MJ"
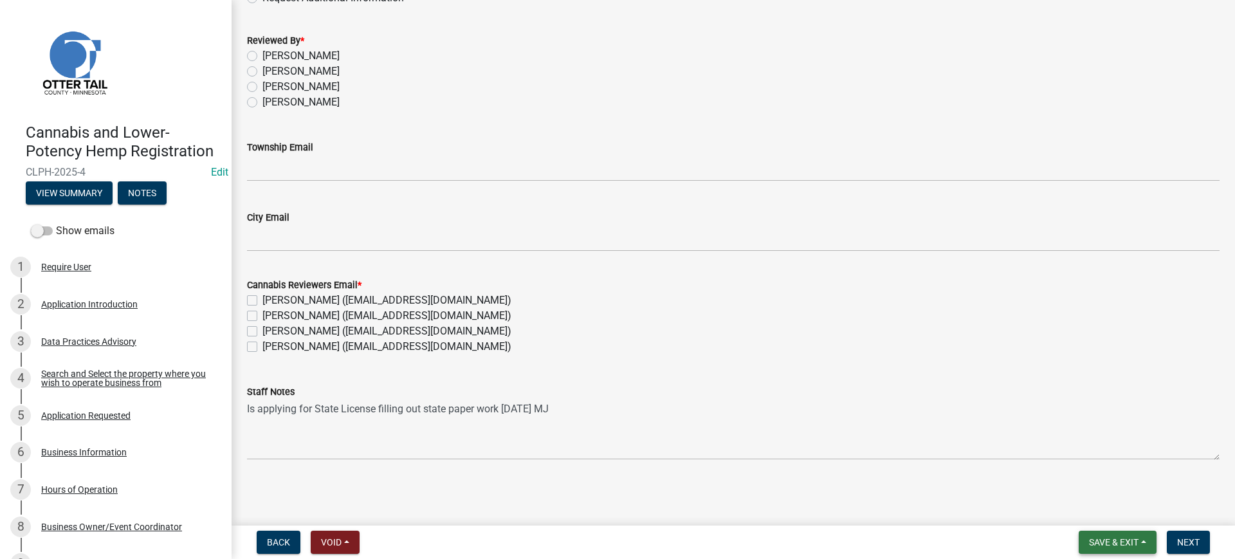
click at [1103, 543] on span "Save & Exit" at bounding box center [1114, 542] width 50 height 10
click at [1078, 508] on button "Save & Exit" at bounding box center [1104, 508] width 103 height 31
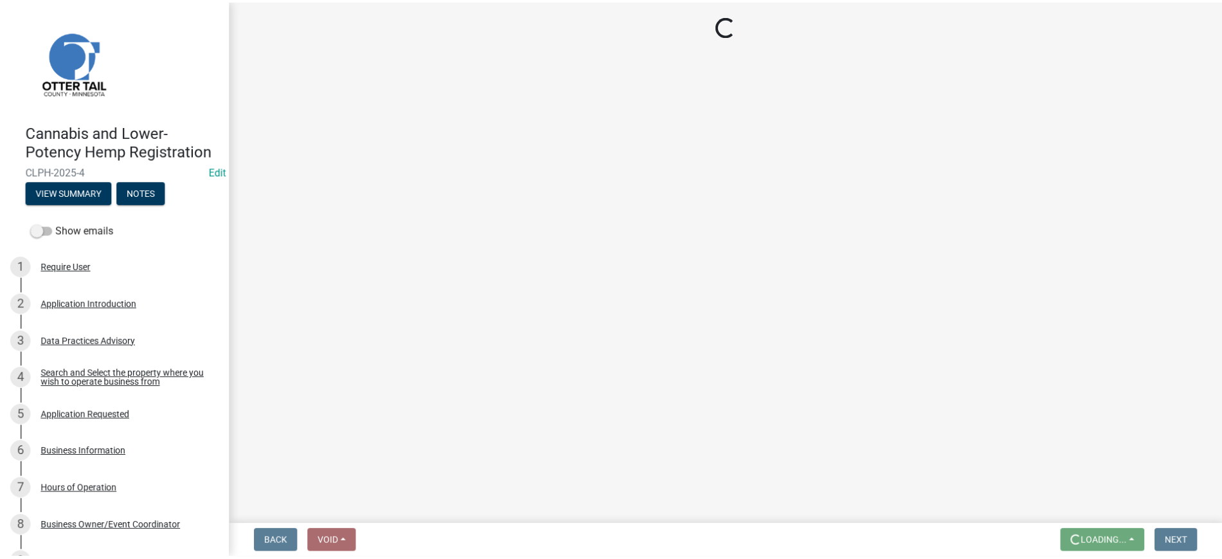
scroll to position [0, 0]
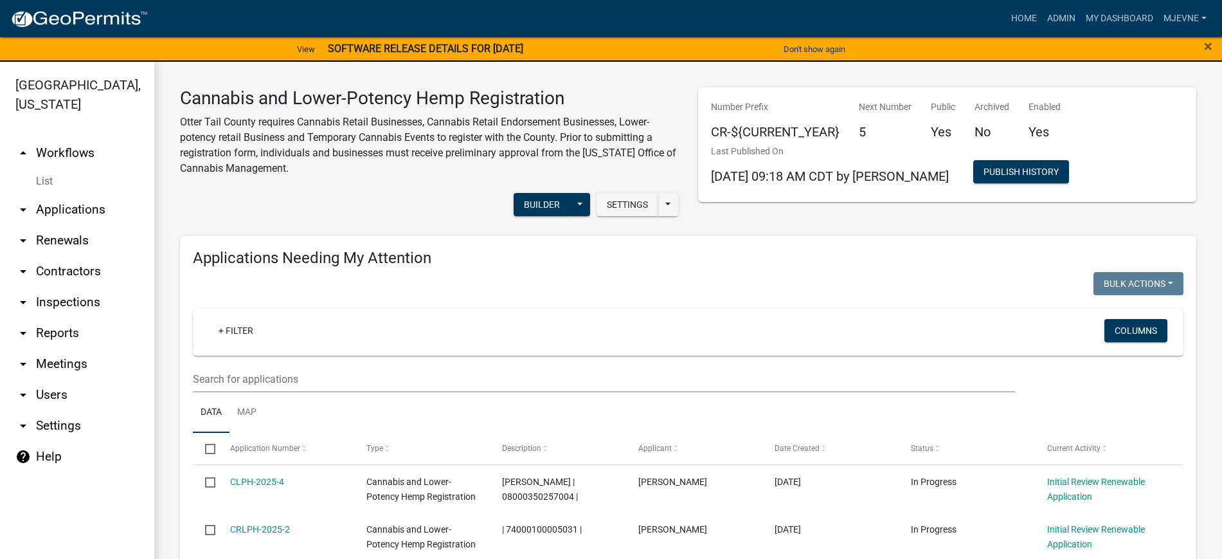
click at [52, 207] on link "arrow_drop_down Applications" at bounding box center [77, 209] width 154 height 31
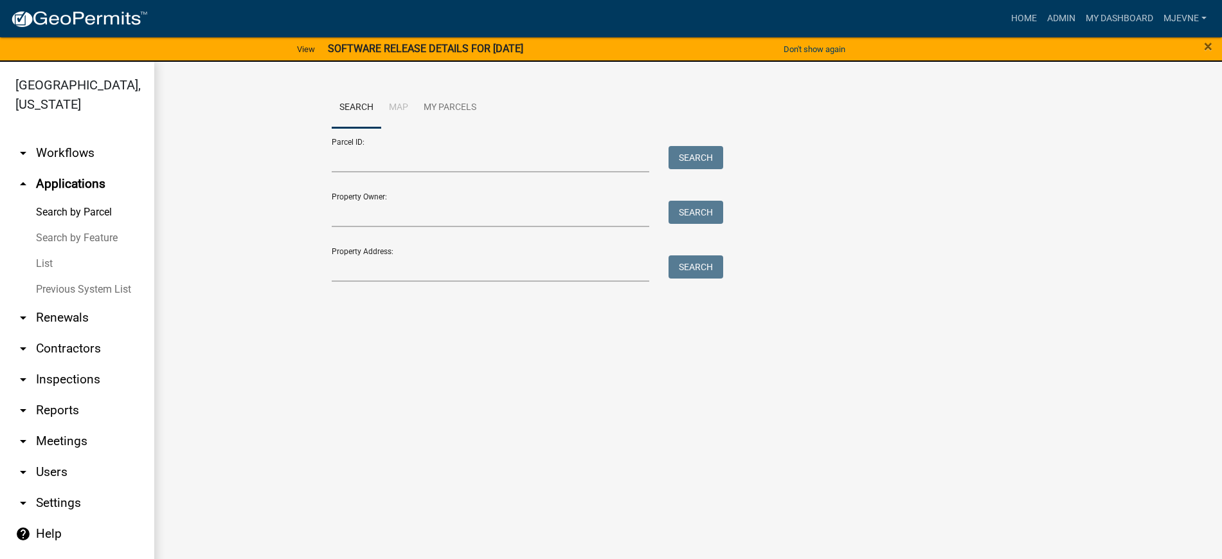
click at [58, 152] on link "arrow_drop_down Workflows" at bounding box center [77, 153] width 154 height 31
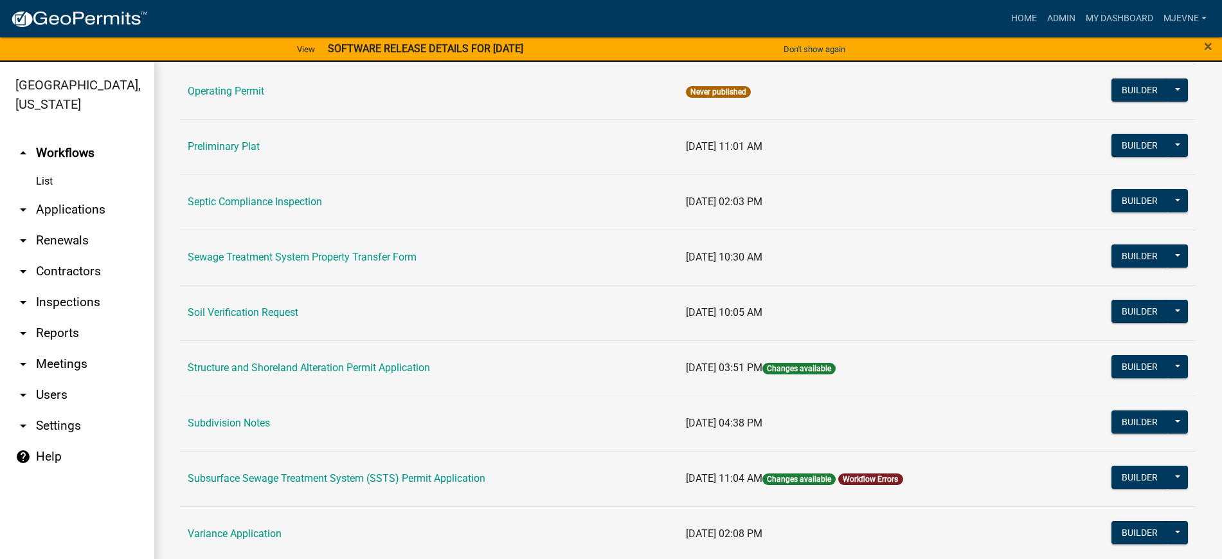
scroll to position [723, 0]
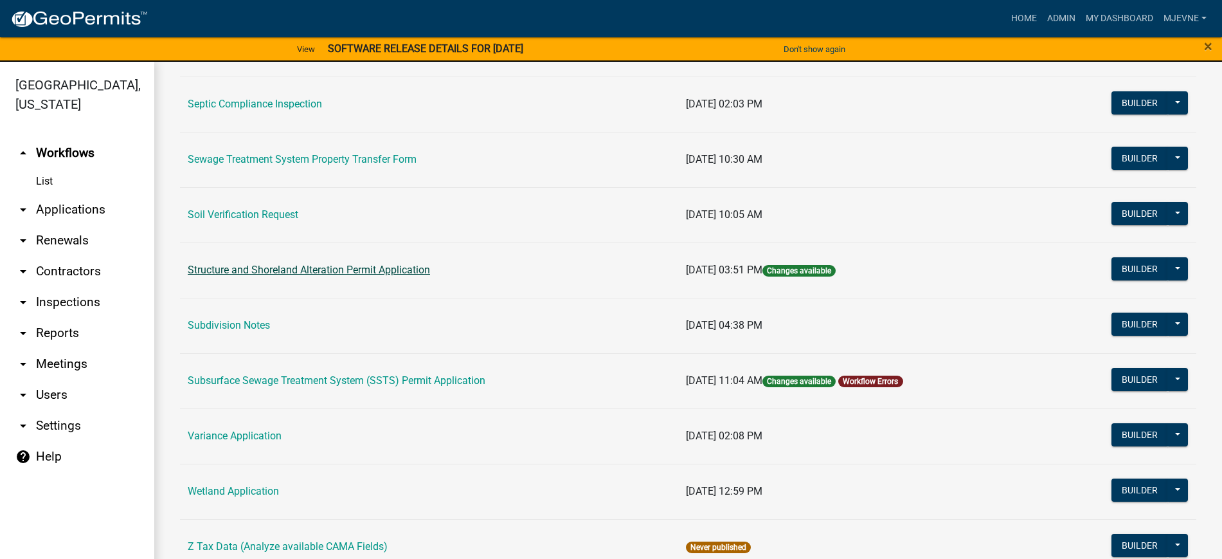
click at [277, 275] on link "Structure and Shoreland Alteration Permit Application" at bounding box center [309, 270] width 242 height 12
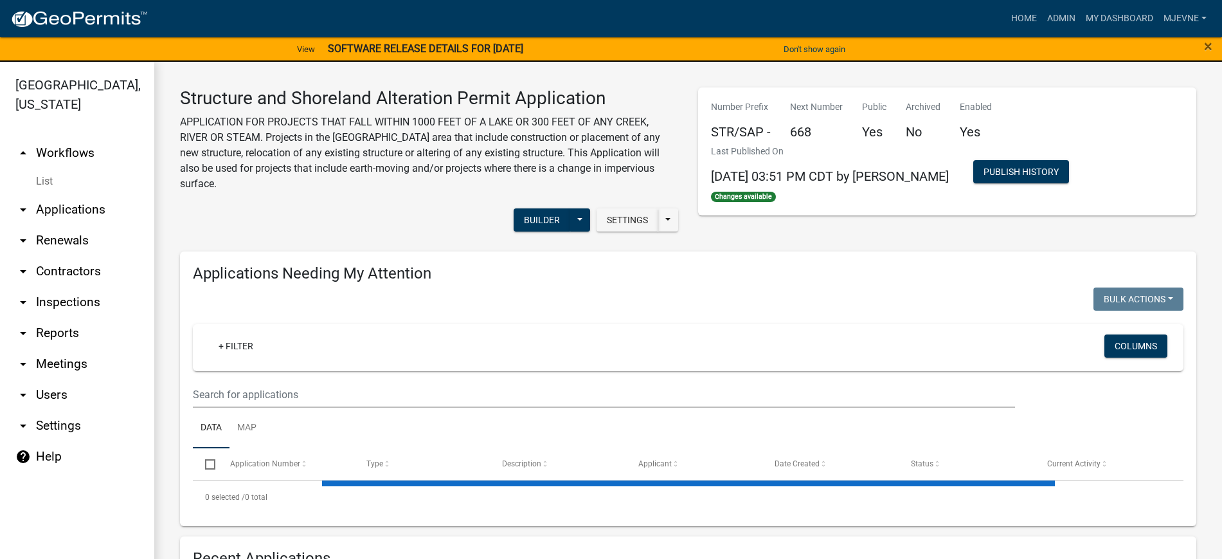
select select "2: 50"
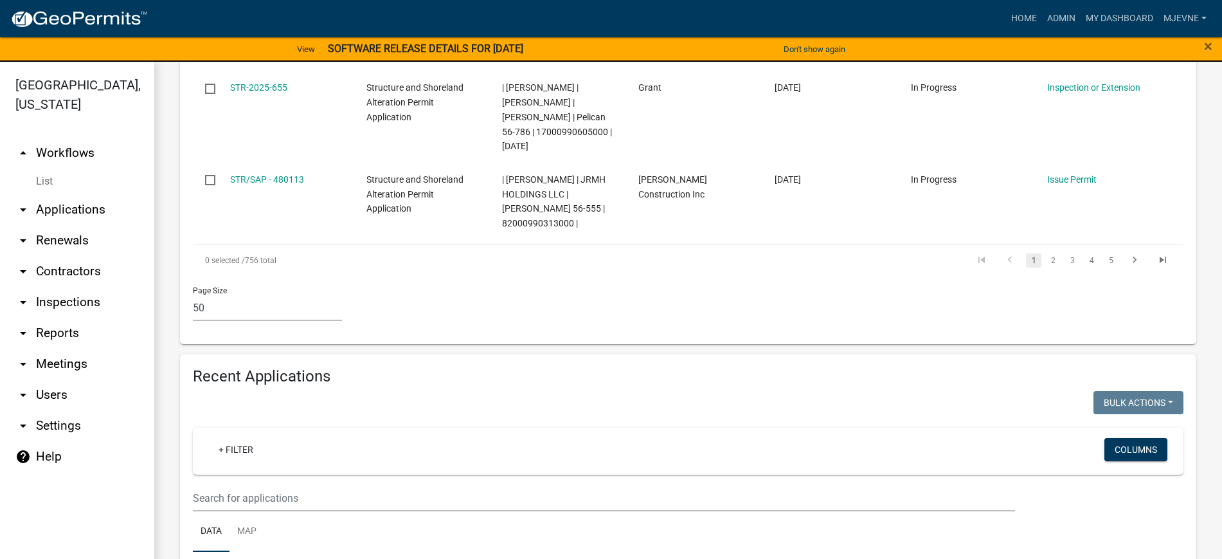
scroll to position [4987, 0]
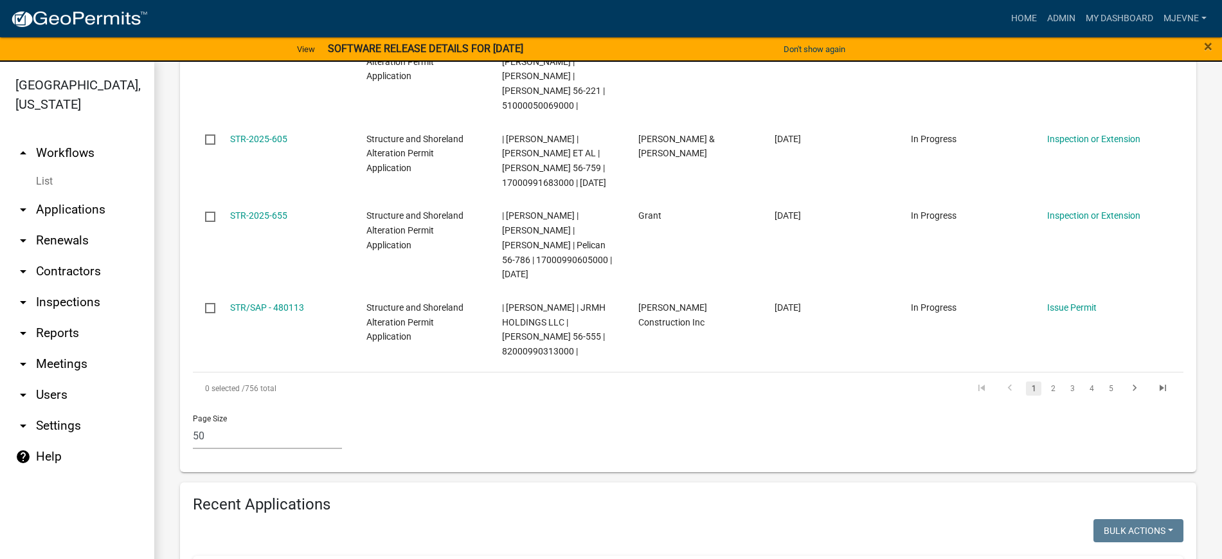
scroll to position [4534, 0]
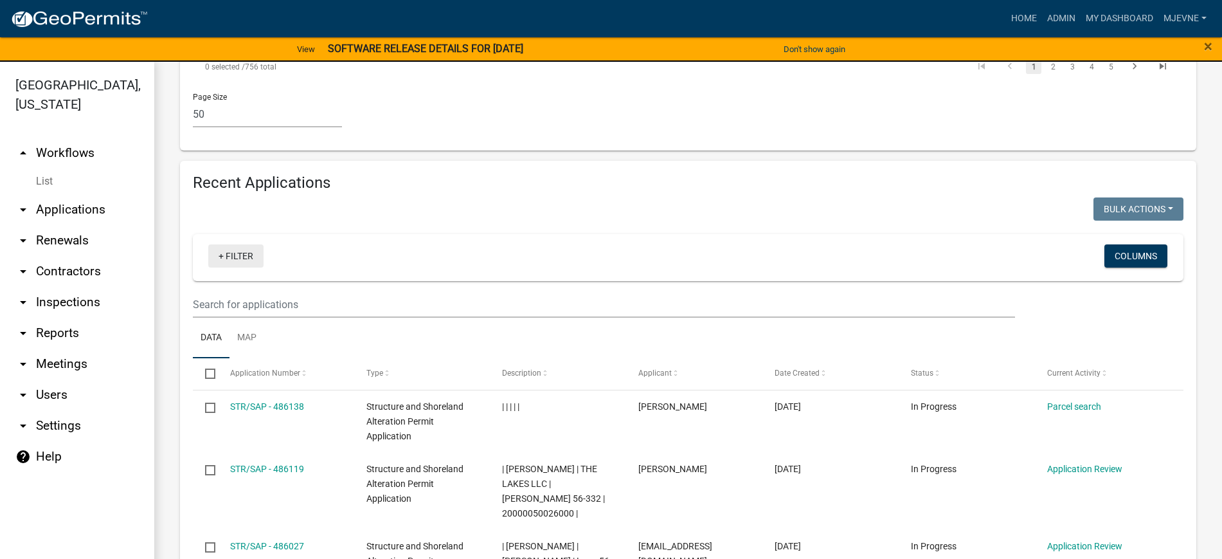
click at [232, 244] on link "+ Filter" at bounding box center [235, 255] width 55 height 23
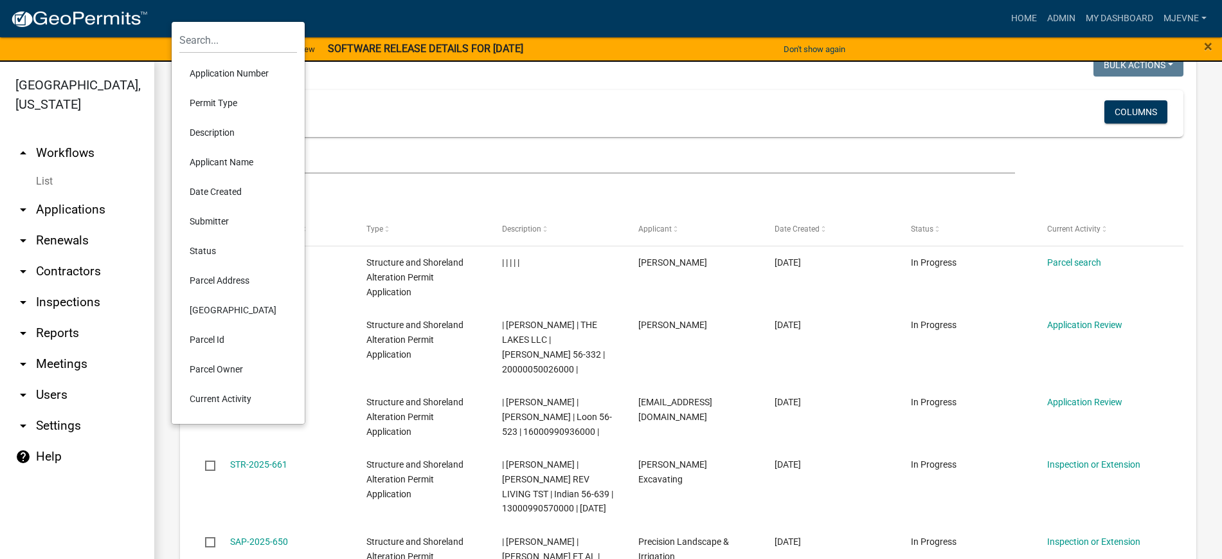
scroll to position [4695, 0]
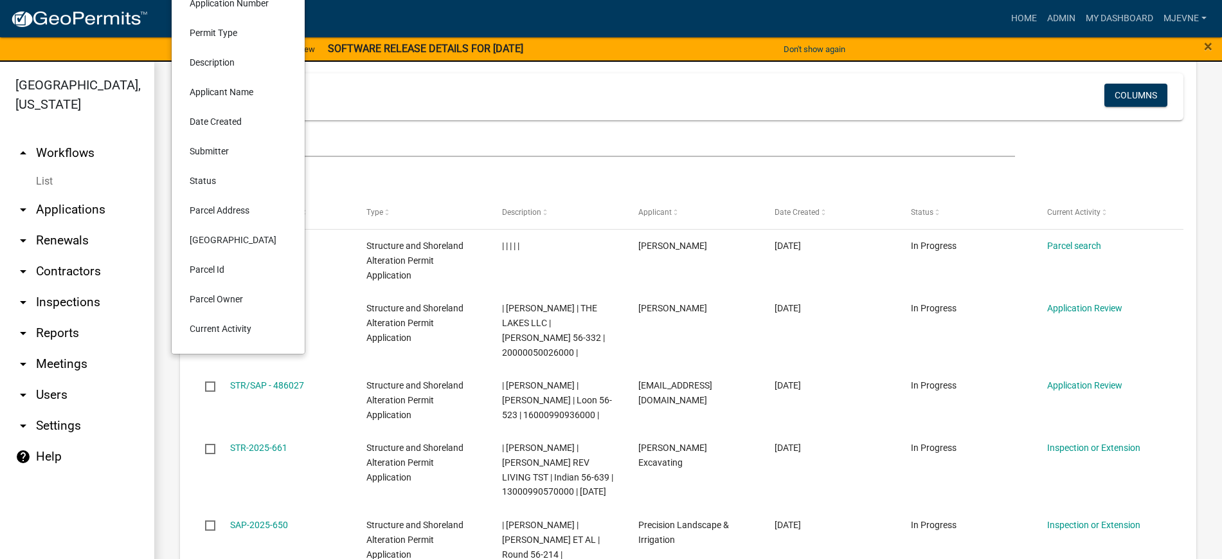
click at [202, 178] on li "Status" at bounding box center [238, 181] width 118 height 30
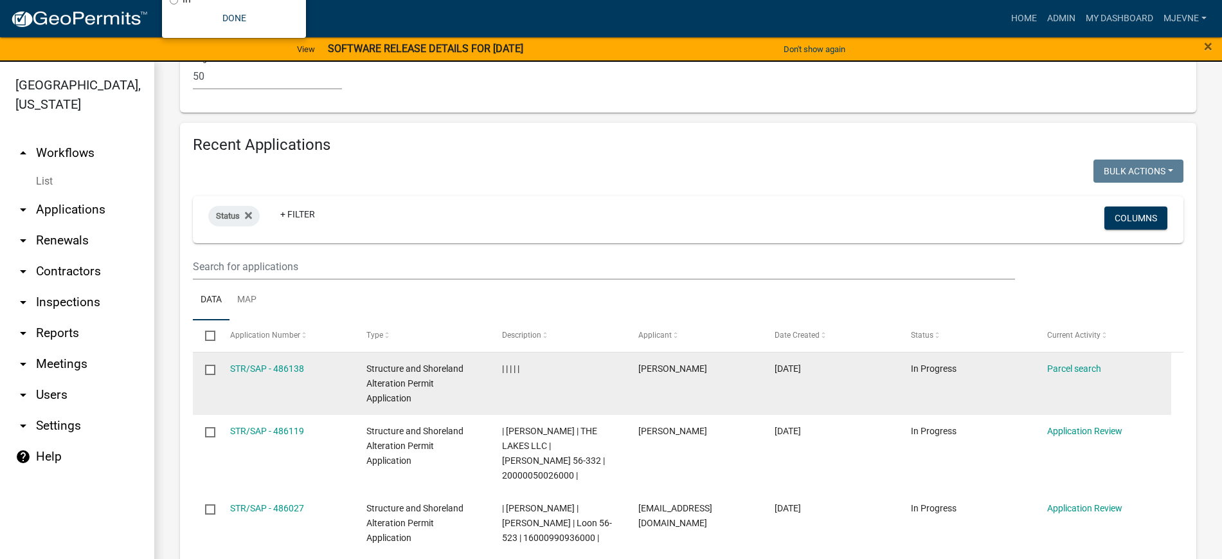
scroll to position [4454, 0]
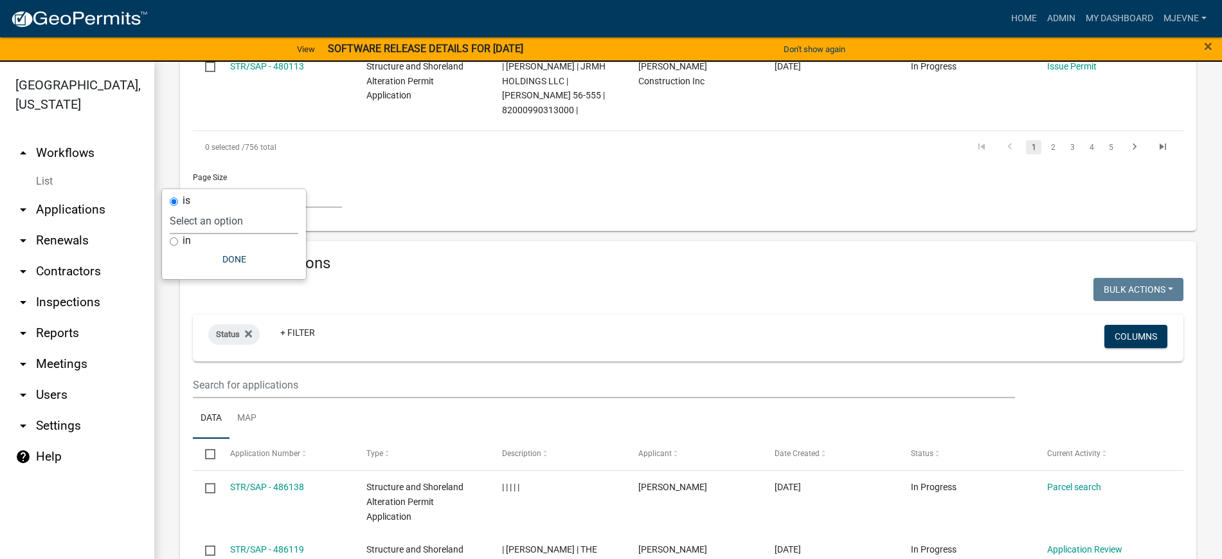
click at [199, 222] on select "Select an option Not Started In Progress Completed Expired Locked Withdrawn Voi…" at bounding box center [234, 221] width 129 height 26
select select "2"
click at [195, 208] on select "Select an option Not Started In Progress Completed Expired Locked Withdrawn Voi…" at bounding box center [234, 221] width 129 height 26
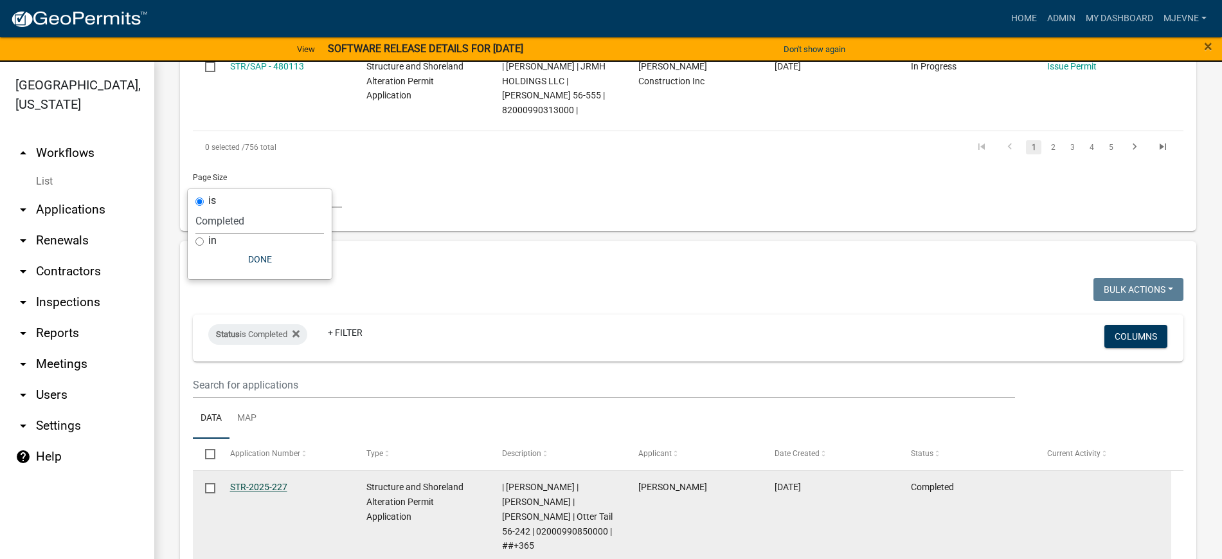
click at [263, 482] on link "STR-2025-227" at bounding box center [258, 487] width 57 height 10
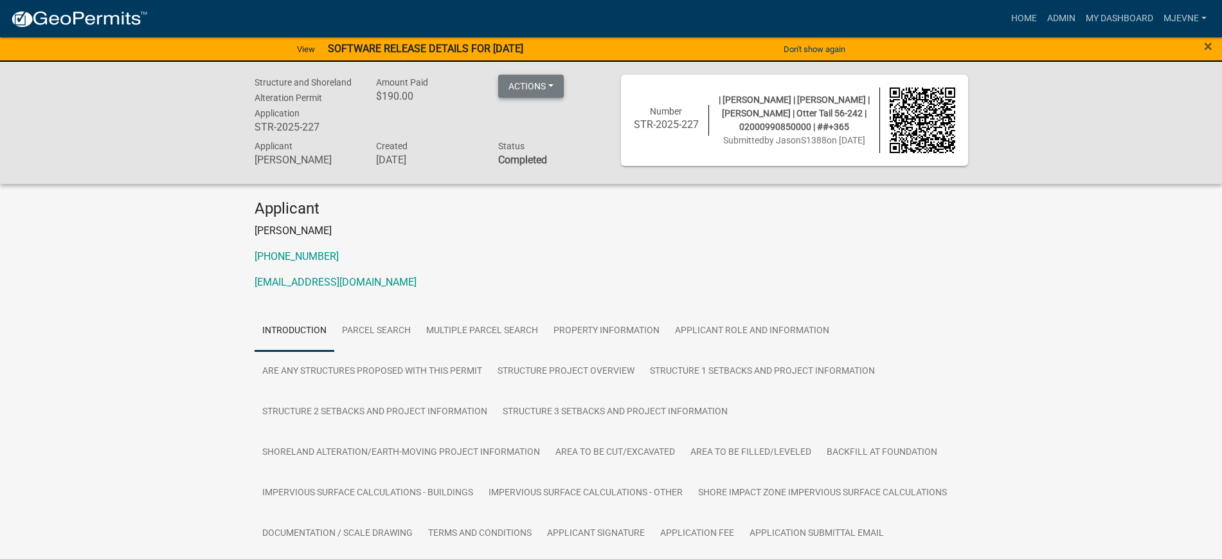
click at [554, 85] on button "Actions" at bounding box center [531, 86] width 66 height 23
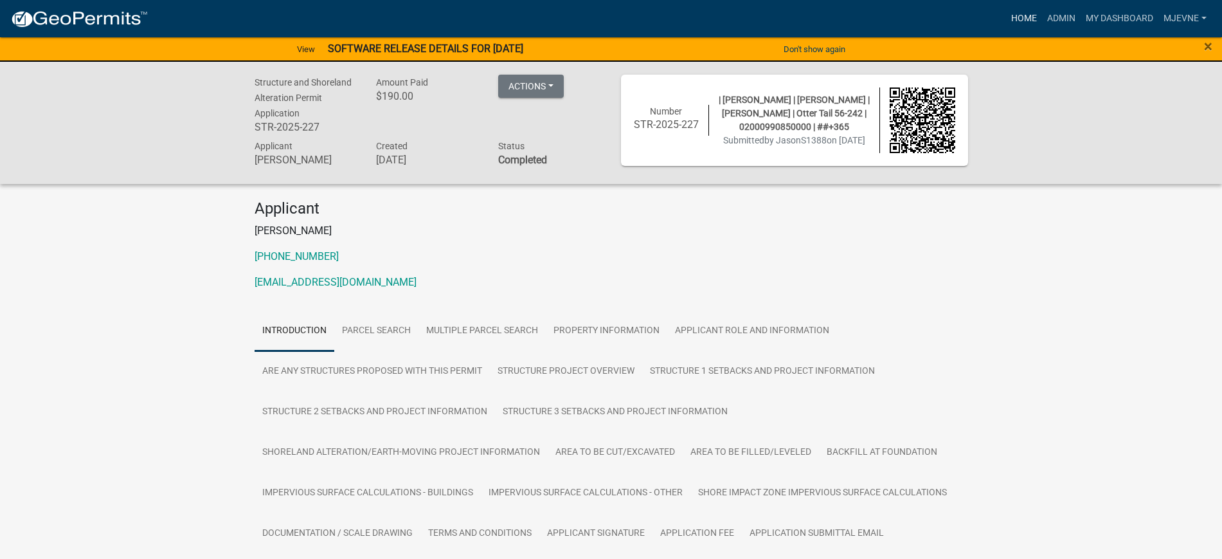
click at [1024, 10] on link "Home" at bounding box center [1024, 18] width 36 height 24
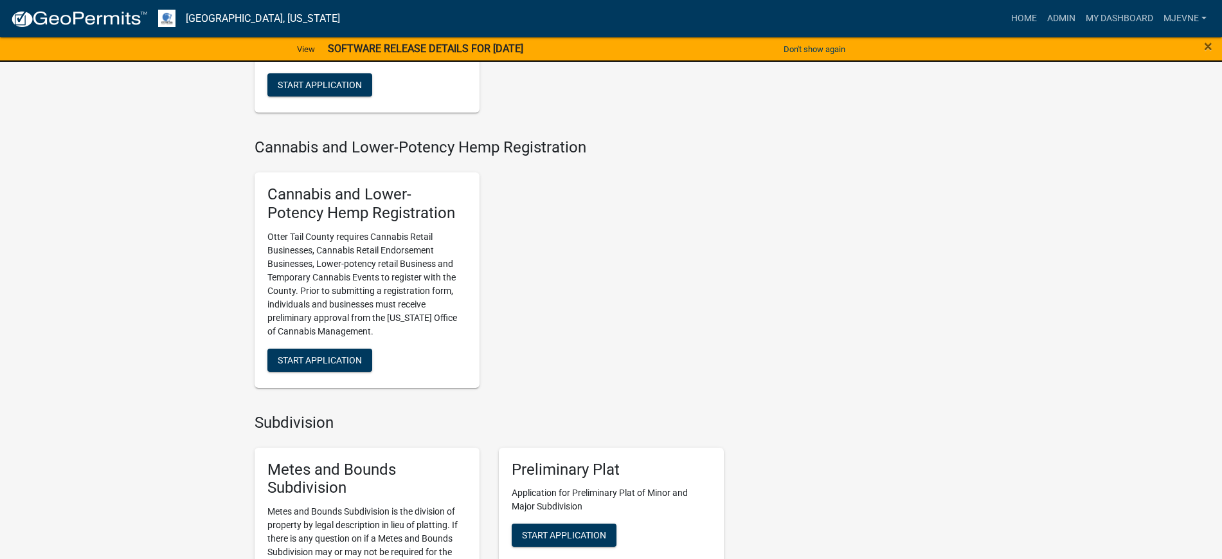
scroll to position [1124, 0]
